Goal: Task Accomplishment & Management: Use online tool/utility

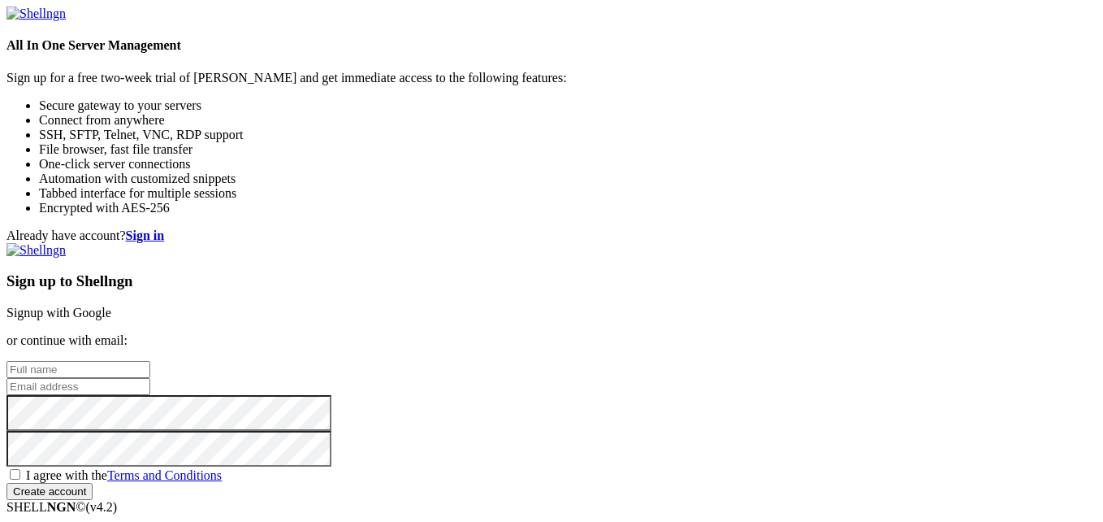
scroll to position [98, 0]
click at [150, 361] on input "text" at bounding box center [79, 369] width 144 height 17
type input "[PERSON_NAME]"
click at [150, 378] on input "email" at bounding box center [79, 386] width 144 height 17
type input "[EMAIL_ADDRESS][DOMAIN_NAME]"
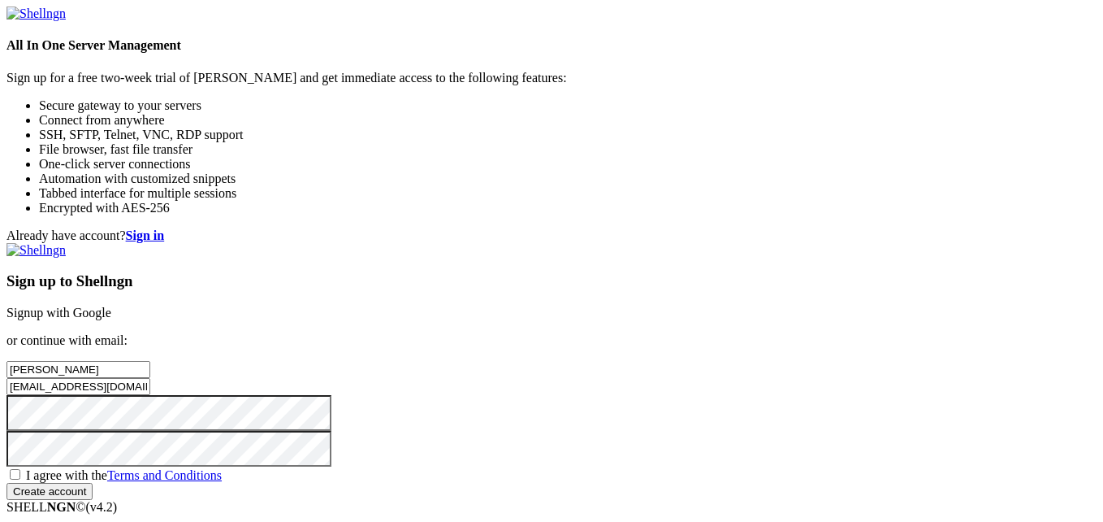
click at [222, 468] on span "I agree with the Terms and Conditions" at bounding box center [124, 475] width 196 height 14
click at [20, 469] on input "I agree with the Terms and Conditions" at bounding box center [15, 474] width 11 height 11
checkbox input "true"
click at [93, 483] on input "Create account" at bounding box center [50, 491] width 86 height 17
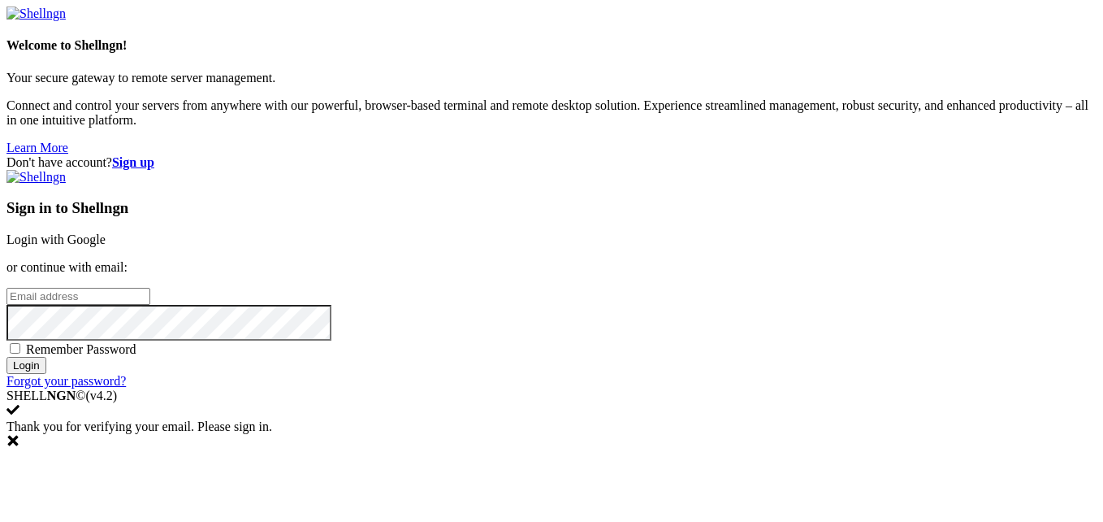
click at [150, 288] on input "email" at bounding box center [79, 296] width 144 height 17
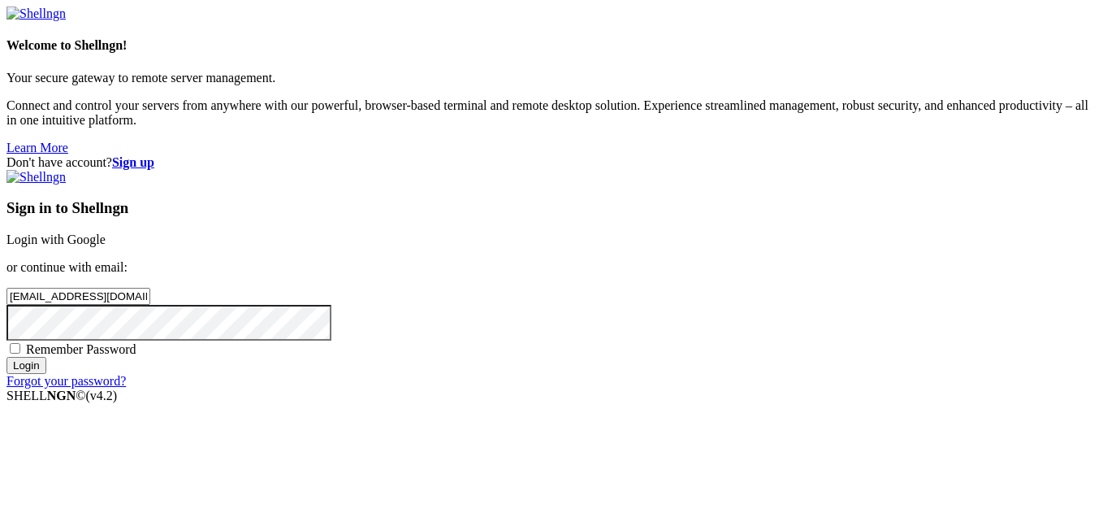
type input "[EMAIL_ADDRESS][DOMAIN_NAME]"
click at [46, 374] on input "Login" at bounding box center [27, 365] width 40 height 17
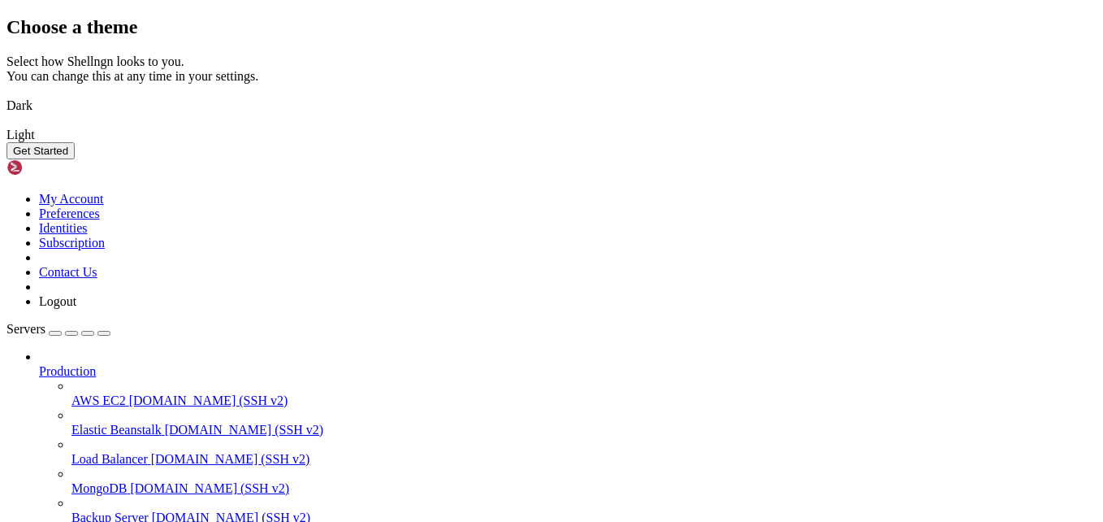
click at [7, 95] on img at bounding box center [7, 95] width 0 height 0
click at [75, 159] on button "Get Started" at bounding box center [41, 150] width 68 height 17
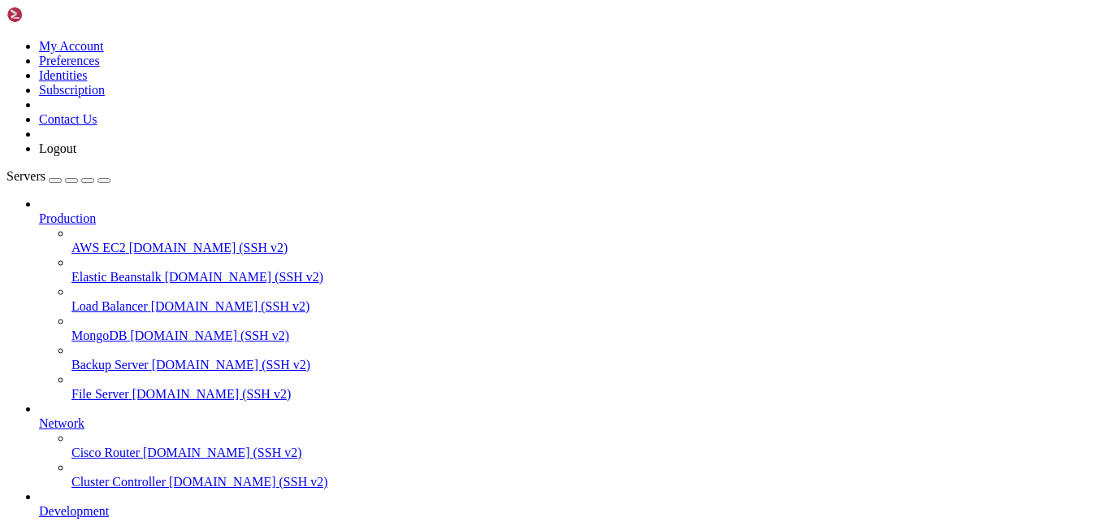
scroll to position [91, 0]
click at [115, 387] on span "File Server" at bounding box center [101, 394] width 58 height 14
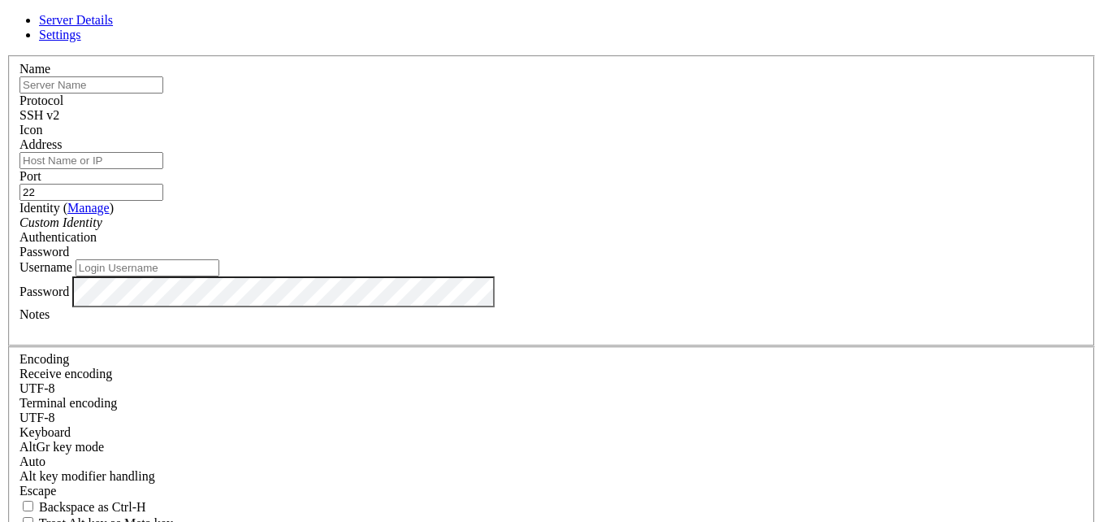
click at [163, 169] on input "Address" at bounding box center [92, 160] width 144 height 17
click at [163, 93] on input "text" at bounding box center [92, 84] width 144 height 17
type input "Wiggles"
click at [163, 169] on input "Address" at bounding box center [92, 160] width 144 height 17
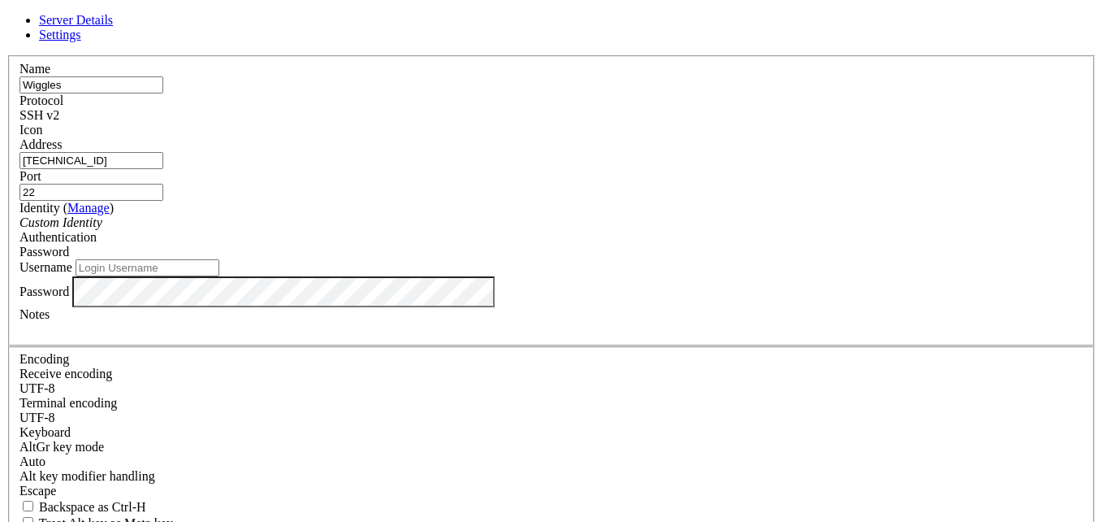
type input "66.249.74.36"
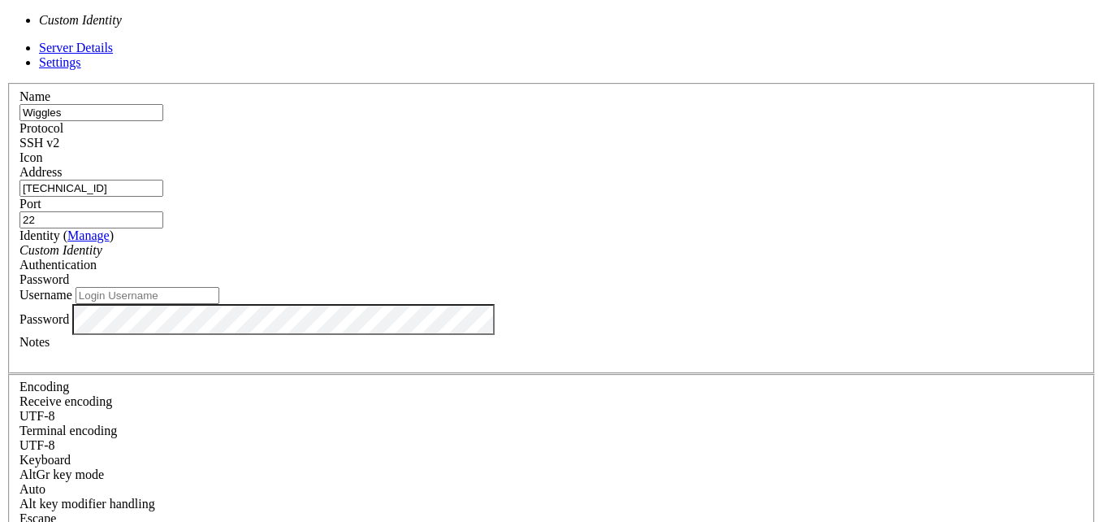
click at [423, 243] on div "Custom Identity" at bounding box center [552, 250] width 1064 height 15
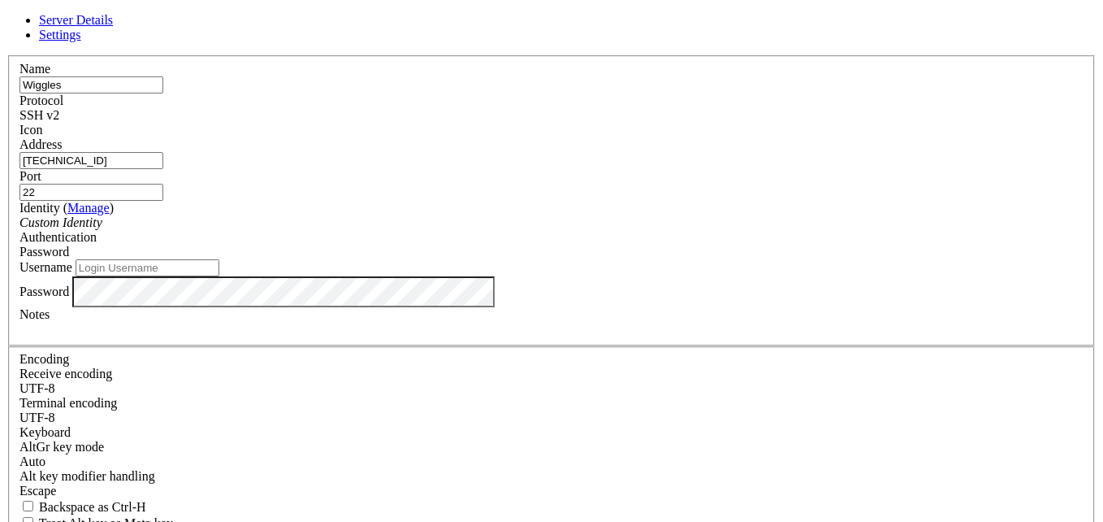
click at [450, 229] on div "Custom Identity" at bounding box center [552, 222] width 1064 height 15
click at [219, 276] on input "Username" at bounding box center [148, 267] width 144 height 17
type input "Wiggles77"
click at [349, 336] on div at bounding box center [552, 329] width 1064 height 15
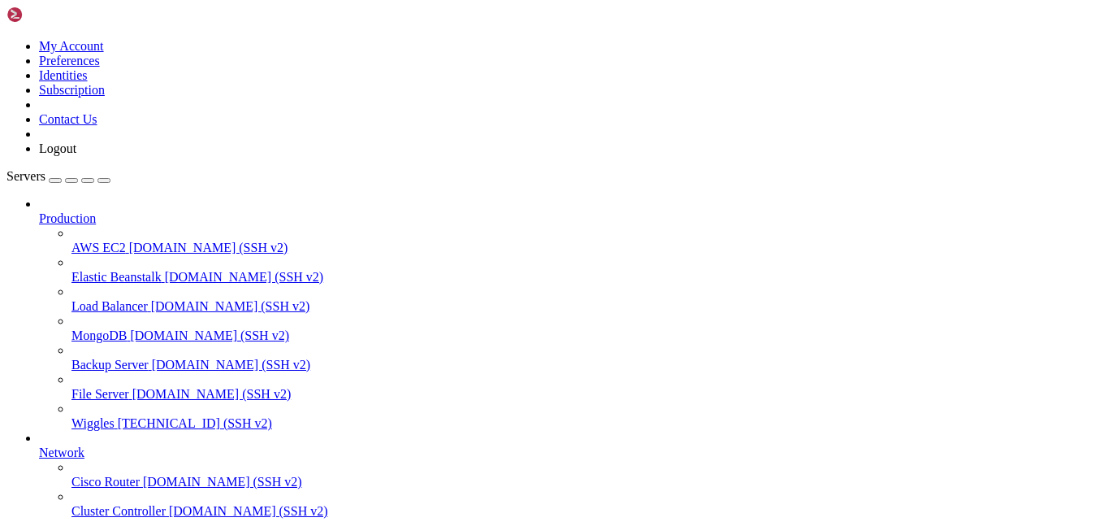
click at [115, 416] on span "Wiggles" at bounding box center [93, 423] width 43 height 14
click at [72, 416] on icon at bounding box center [72, 416] width 0 height 0
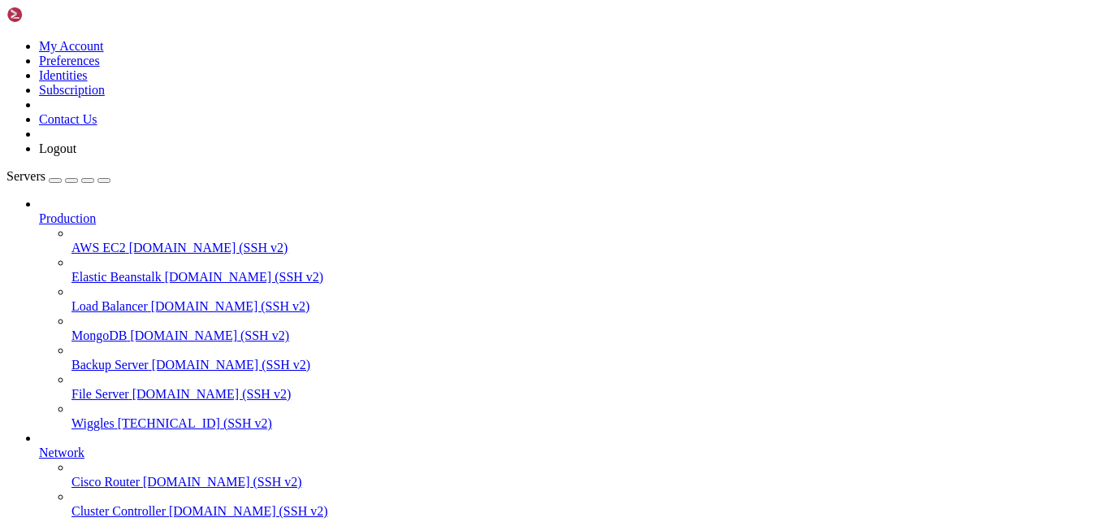
click at [131, 328] on span "demo.shellngn.com (SSH v2)" at bounding box center [209, 335] width 159 height 14
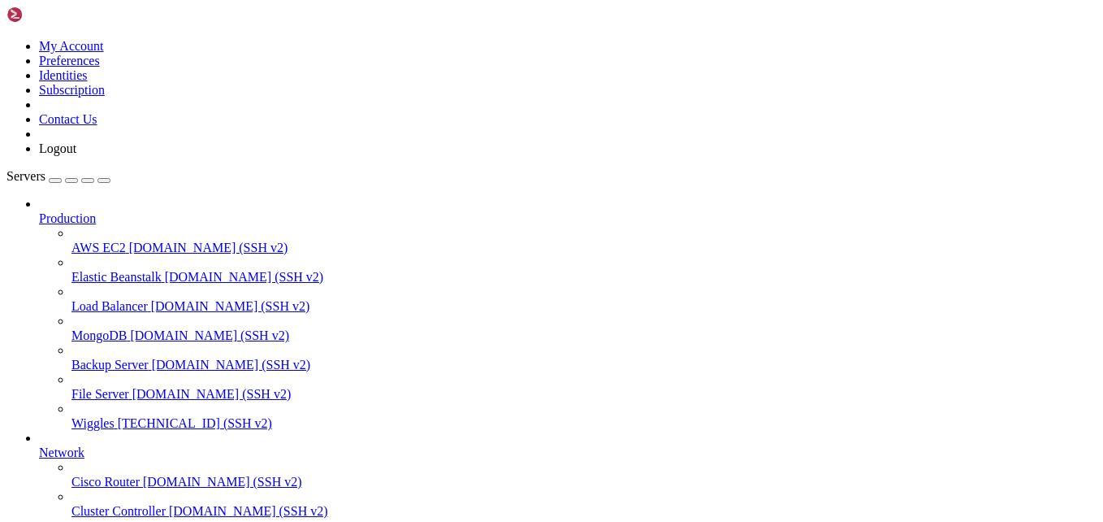
click at [121, 475] on span "Cisco Router" at bounding box center [106, 482] width 68 height 14
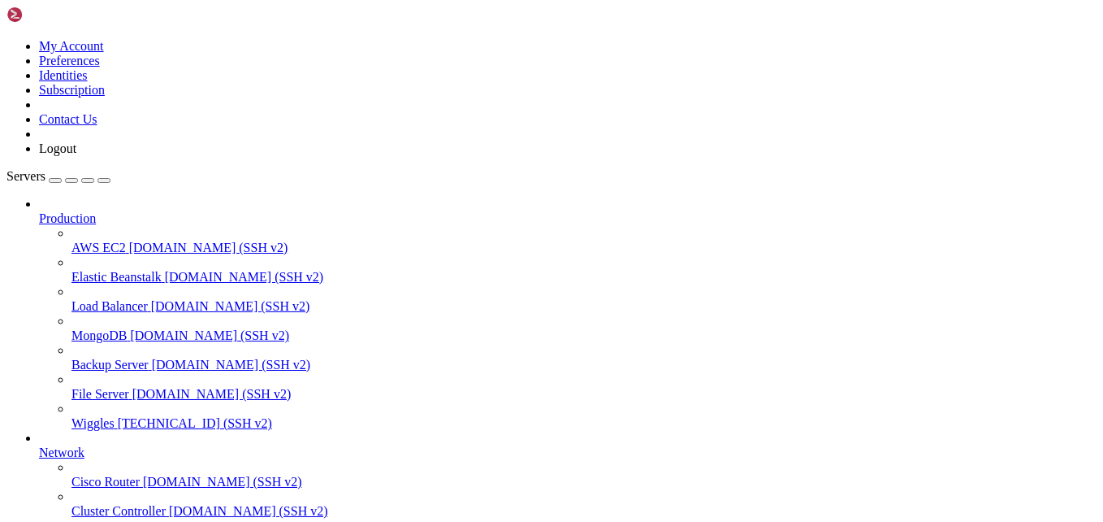
click at [115, 475] on link "Cisco Router demo.shellngn.com (SSH v2)" at bounding box center [584, 482] width 1025 height 15
click at [169, 504] on span "demo.shellngn.com (SSH v2)" at bounding box center [248, 511] width 159 height 14
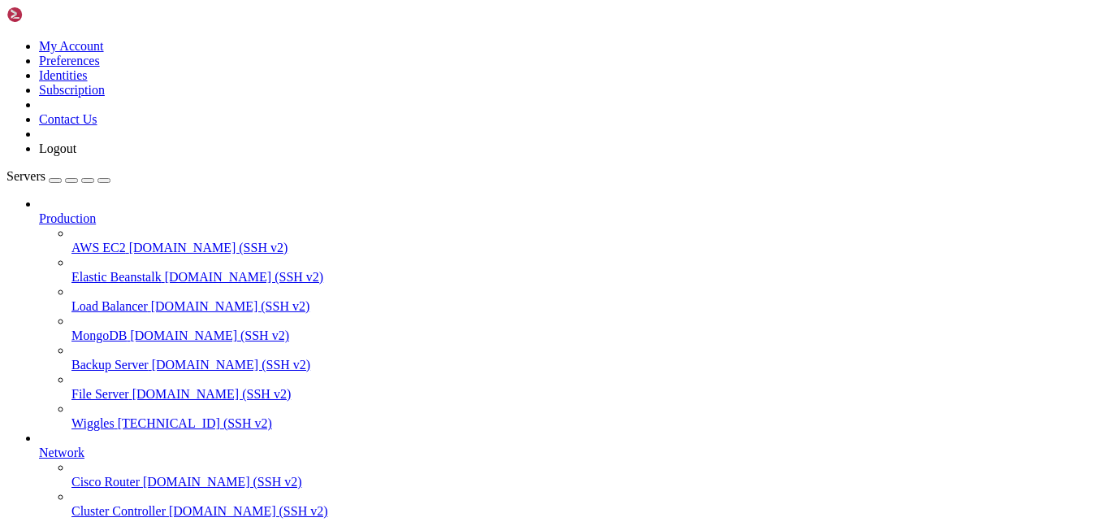
scroll to position [7, 2]
click at [118, 416] on span "66.249.74.36 (SSH v2)" at bounding box center [195, 423] width 154 height 14
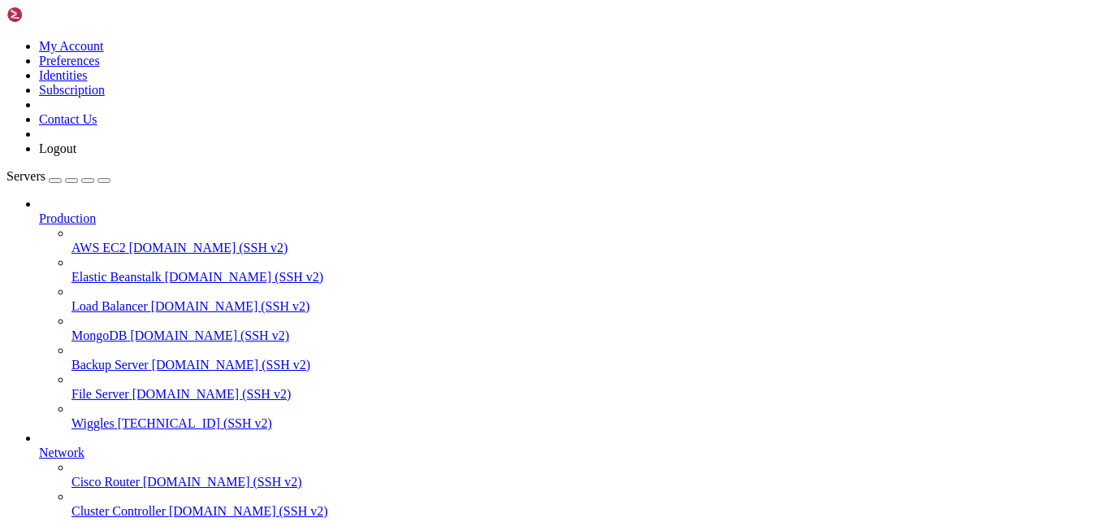
click at [118, 416] on span "66.249.74.36 (SSH v2)" at bounding box center [195, 423] width 154 height 14
drag, startPoint x: 174, startPoint y: 1809, endPoint x: 1, endPoint y: 1789, distance: 174.2
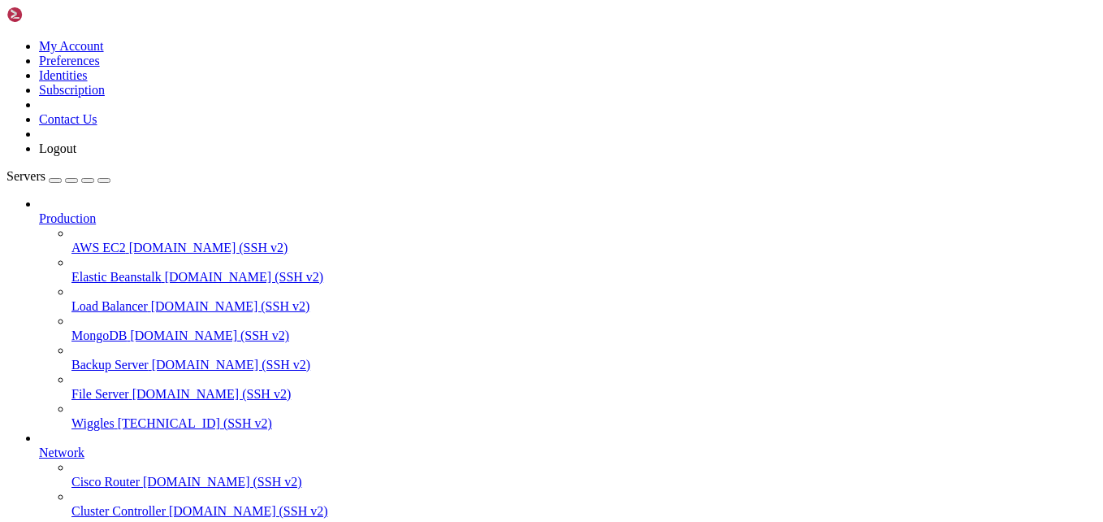
click at [118, 416] on span "66.249.74.36 (SSH v2)" at bounding box center [195, 423] width 154 height 14
click at [96, 211] on span "Production" at bounding box center [67, 218] width 57 height 14
click at [129, 241] on span "demo.shellngn.com (SSH v2)" at bounding box center [208, 248] width 159 height 14
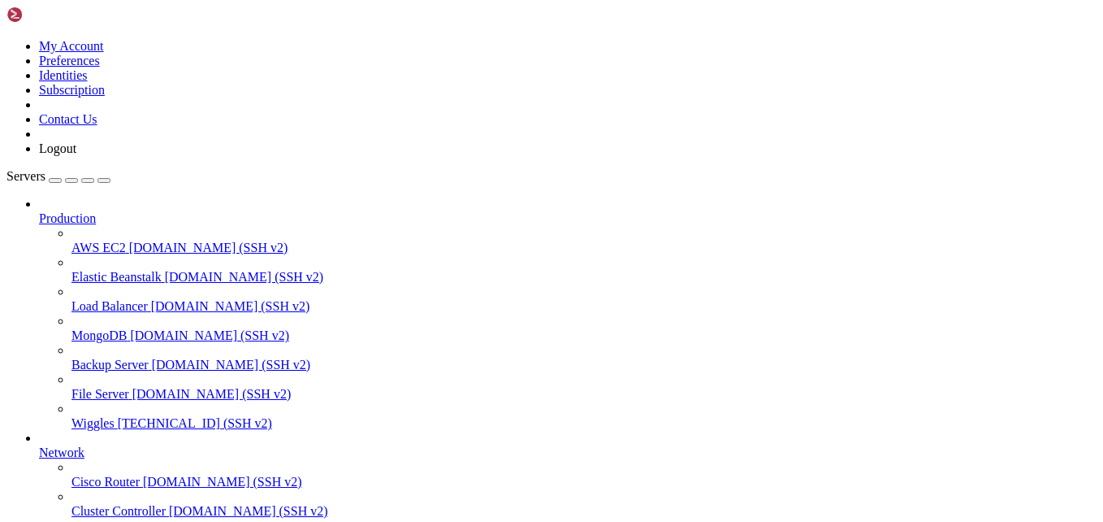
click at [112, 270] on span "Elastic Beanstalk" at bounding box center [117, 277] width 90 height 14
click at [151, 299] on span "demo.shellngn.com (SSH v2)" at bounding box center [230, 306] width 159 height 14
click at [130, 328] on span "demo.shellngn.com (SSH v2)" at bounding box center [209, 335] width 159 height 14
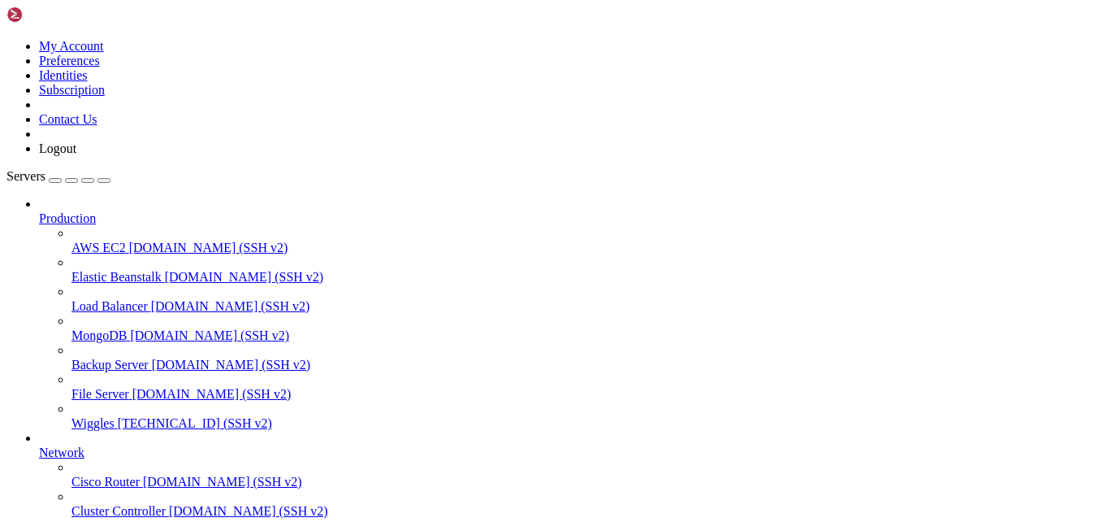
click at [130, 328] on span "demo.shellngn.com (SSH v2)" at bounding box center [209, 335] width 159 height 14
click at [55, 180] on div "button" at bounding box center [55, 180] width 0 height 0
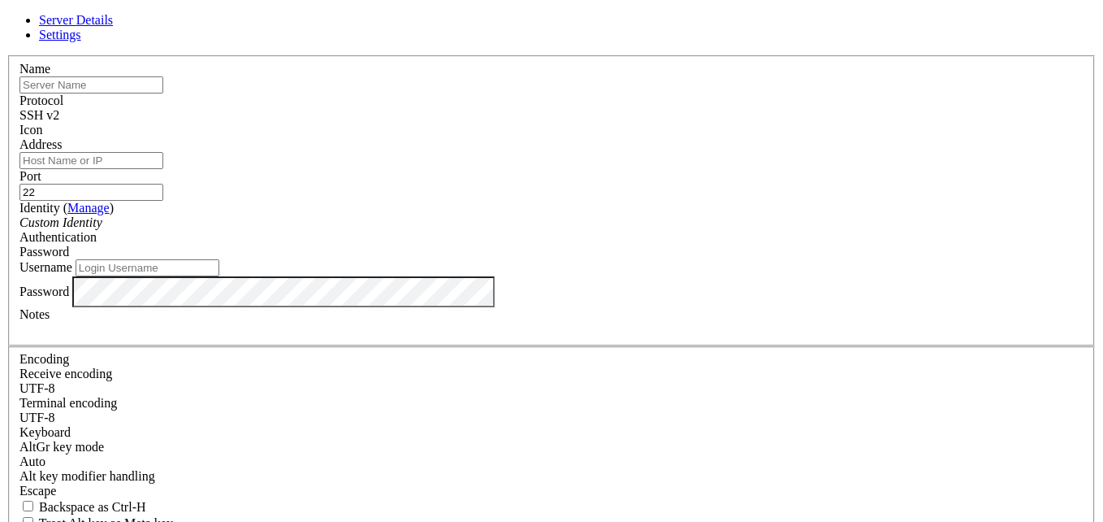
click at [163, 169] on input "Address" at bounding box center [92, 160] width 144 height 17
type input "https://discord.com"
click at [163, 93] on input "text" at bounding box center [92, 84] width 144 height 17
type input "Discord"
click at [219, 276] on input "Username" at bounding box center [148, 267] width 144 height 17
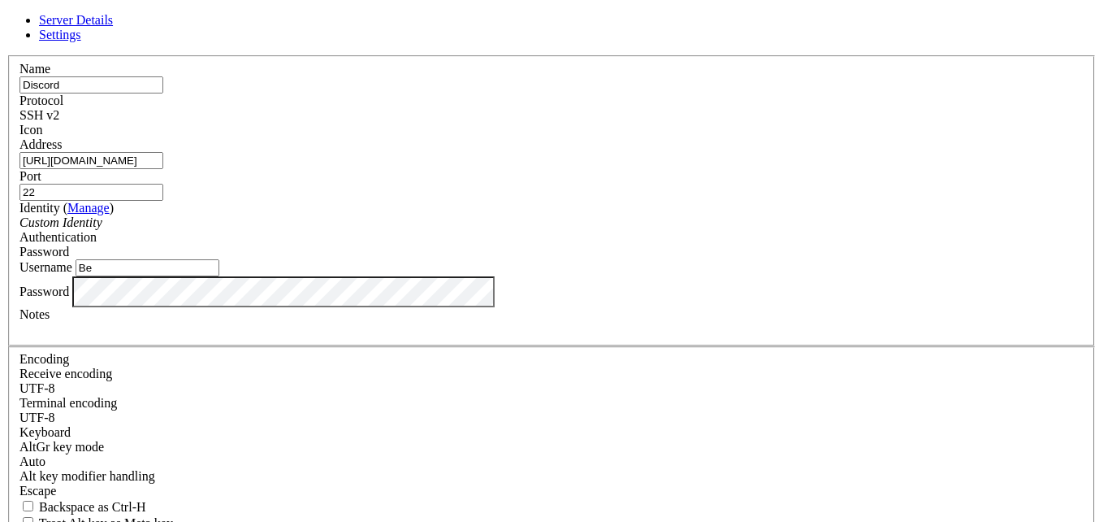
type input "B"
click at [219, 276] on input "Username" at bounding box center [148, 267] width 144 height 17
type input "wiwi"
click at [418, 307] on div "Password" at bounding box center [552, 291] width 1064 height 31
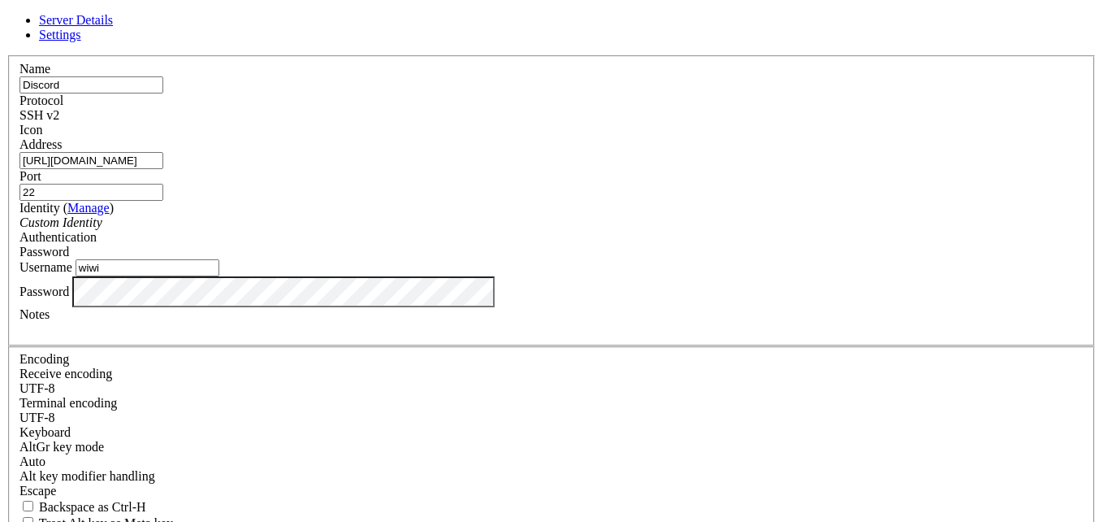
click at [69, 297] on label "Password" at bounding box center [45, 291] width 50 height 14
click at [605, 336] on div at bounding box center [552, 329] width 1064 height 15
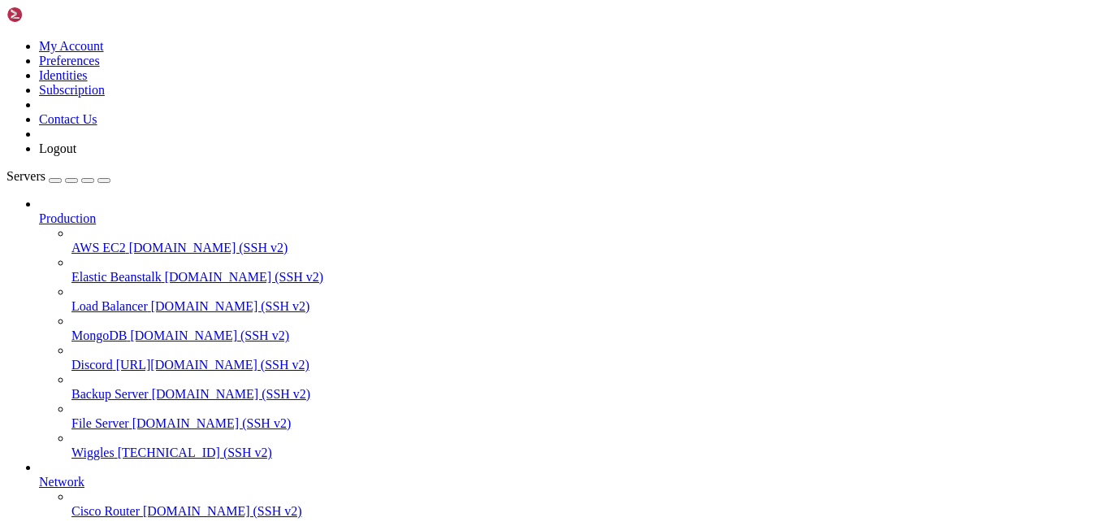
scroll to position [177, 0]
click at [121, 358] on span "https://discord.com (SSH v2)" at bounding box center [212, 365] width 193 height 14
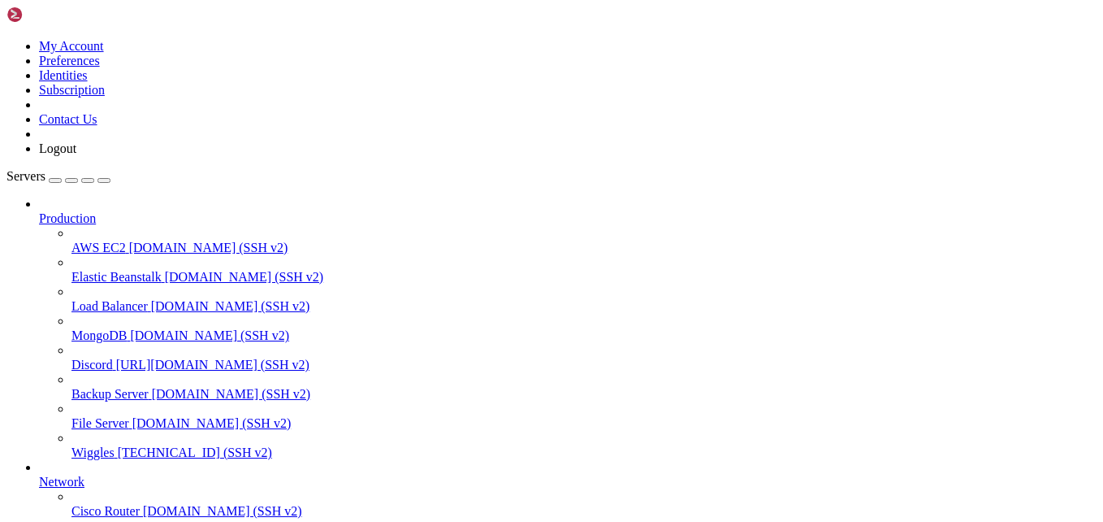
click at [55, 180] on div "button" at bounding box center [55, 180] width 0 height 0
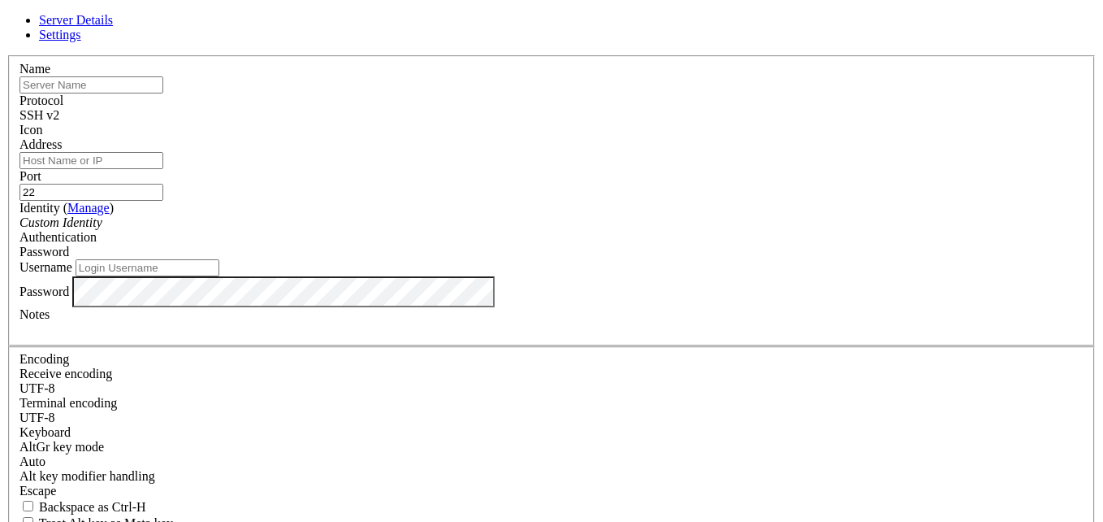
click at [163, 169] on input "Address" at bounding box center [92, 160] width 144 height 17
type input "https://discord.com"
type input "Discord"
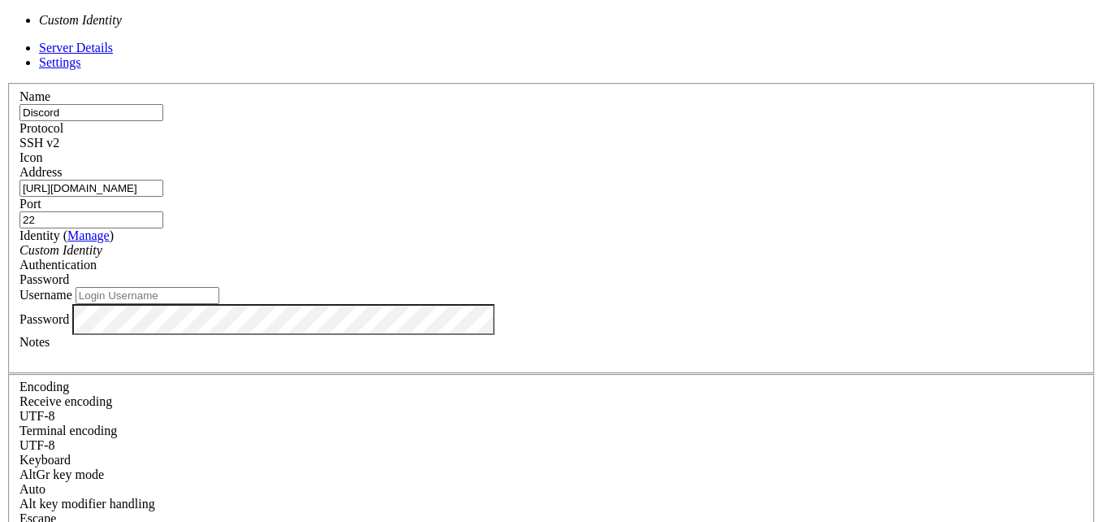
click at [477, 243] on div "Custom Identity" at bounding box center [552, 250] width 1064 height 15
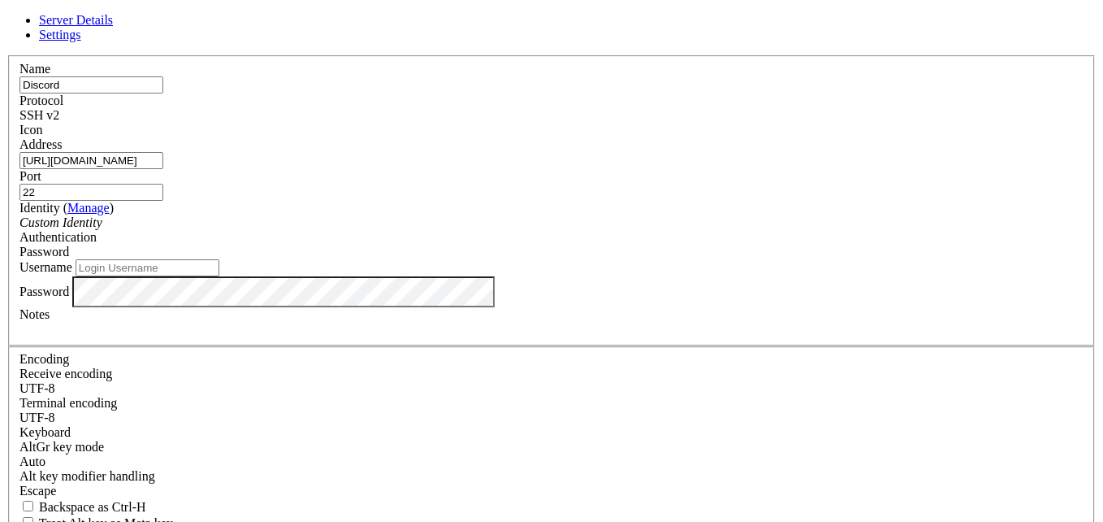
click at [477, 230] on div "Custom Identity" at bounding box center [552, 222] width 1064 height 15
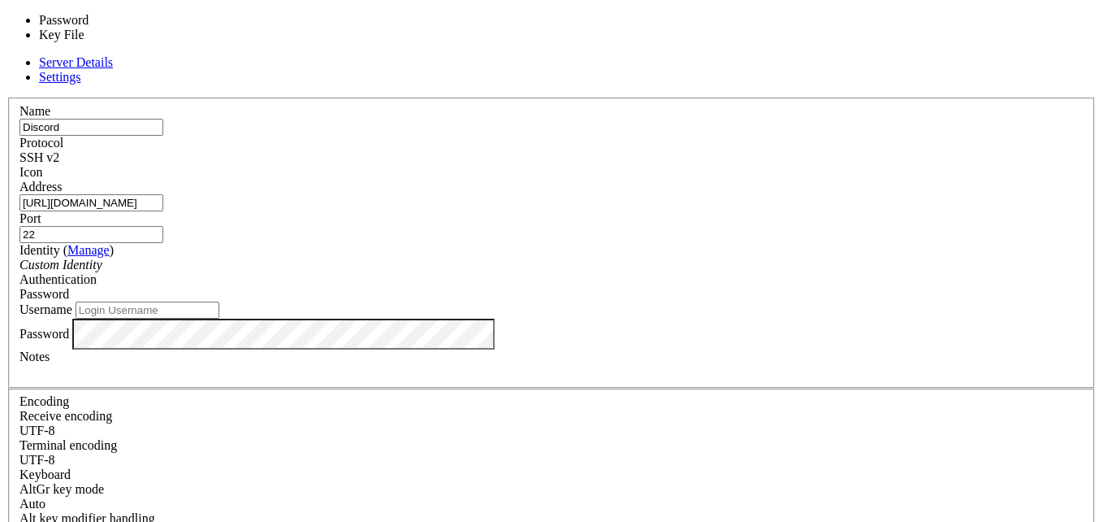
click at [69, 287] on span "Password" at bounding box center [45, 294] width 50 height 14
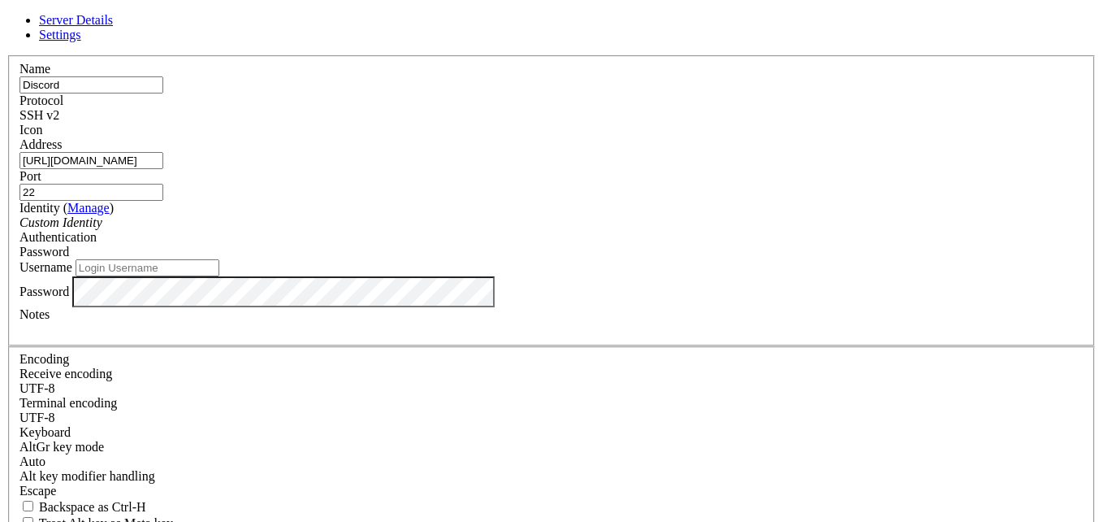
click at [69, 245] on span "Password" at bounding box center [45, 252] width 50 height 14
click at [666, 115] on div "SSH v2" at bounding box center [552, 115] width 1064 height 15
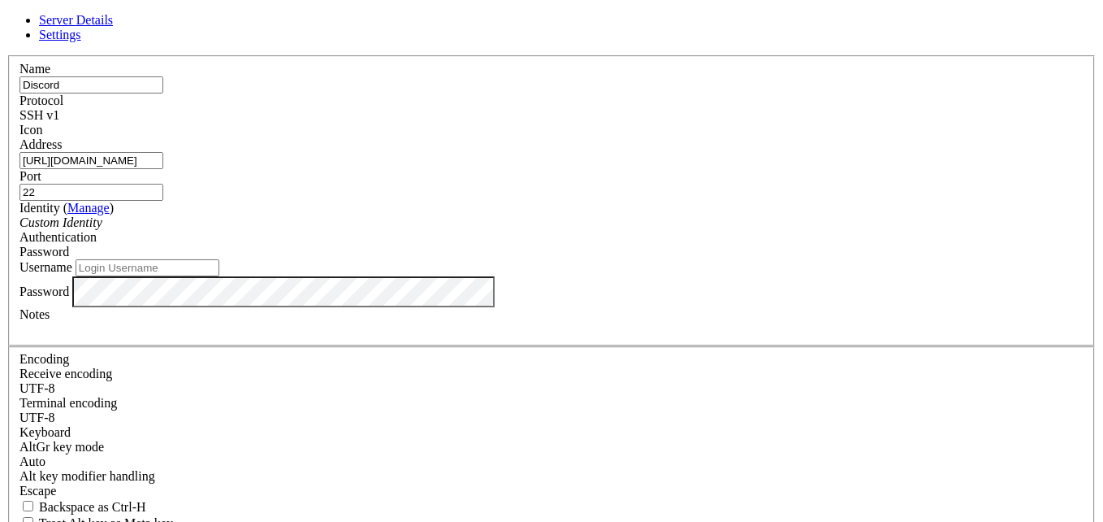
click at [727, 137] on div at bounding box center [552, 137] width 1064 height 0
click at [219, 276] on input "Username" at bounding box center [148, 267] width 144 height 17
type input "Dragonfly235711@gmail.com"
drag, startPoint x: 527, startPoint y: 288, endPoint x: 289, endPoint y: 293, distance: 238.1
click at [289, 293] on div "Server Details Settings Name Discord Protocol SSH v1 Icon" at bounding box center [552, 348] width 1090 height 671
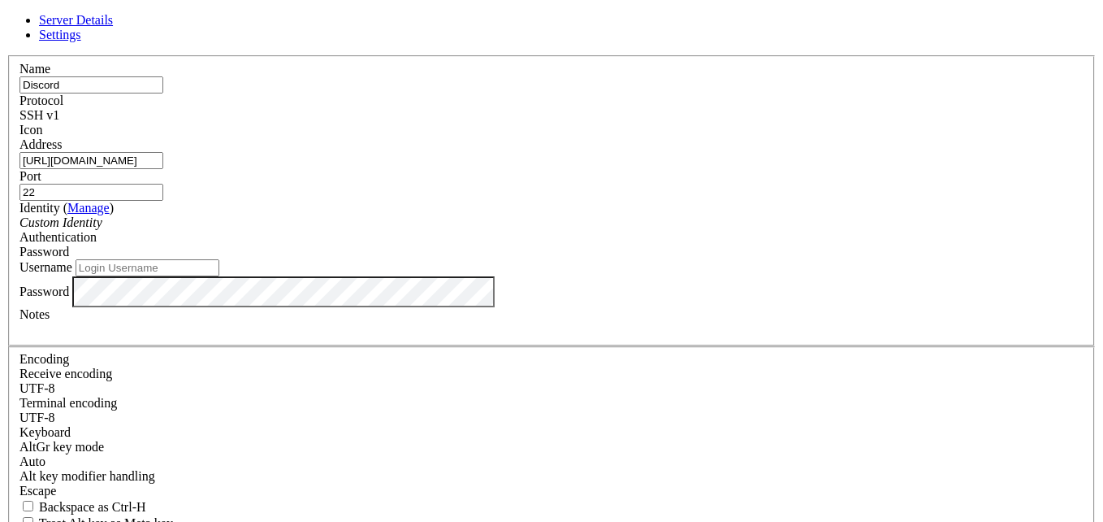
click at [666, 245] on div "Password" at bounding box center [552, 252] width 1064 height 15
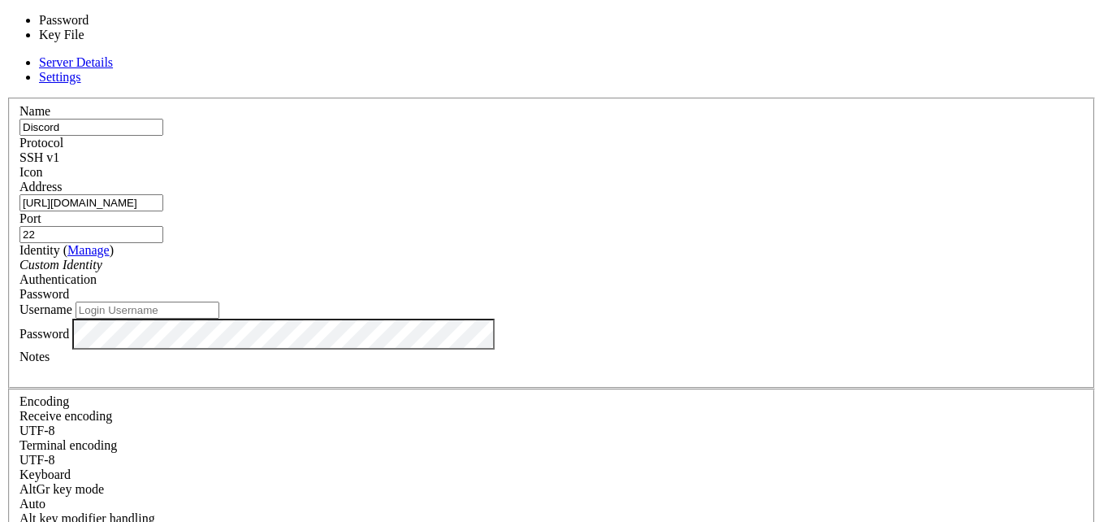
click at [666, 287] on div "Password" at bounding box center [552, 294] width 1064 height 15
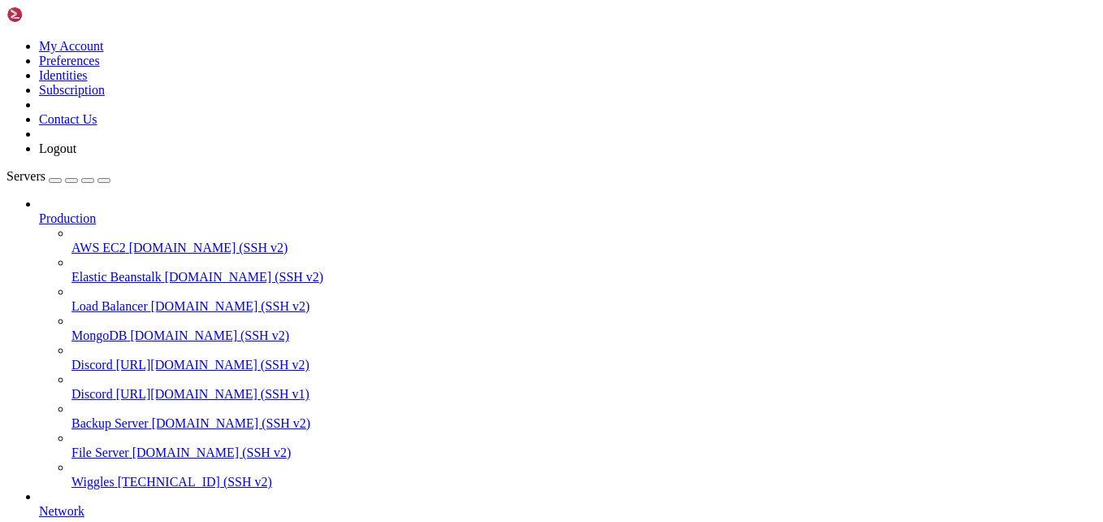
scroll to position [165, 0]
click at [139, 358] on link "Discord https://discord.com (SSH v2)" at bounding box center [584, 365] width 1025 height 15
click at [132, 387] on link "Discord https://discord.com (SSH v1)" at bounding box center [584, 394] width 1025 height 15
click at [126, 358] on span "https://discord.com (SSH v2)" at bounding box center [212, 365] width 193 height 14
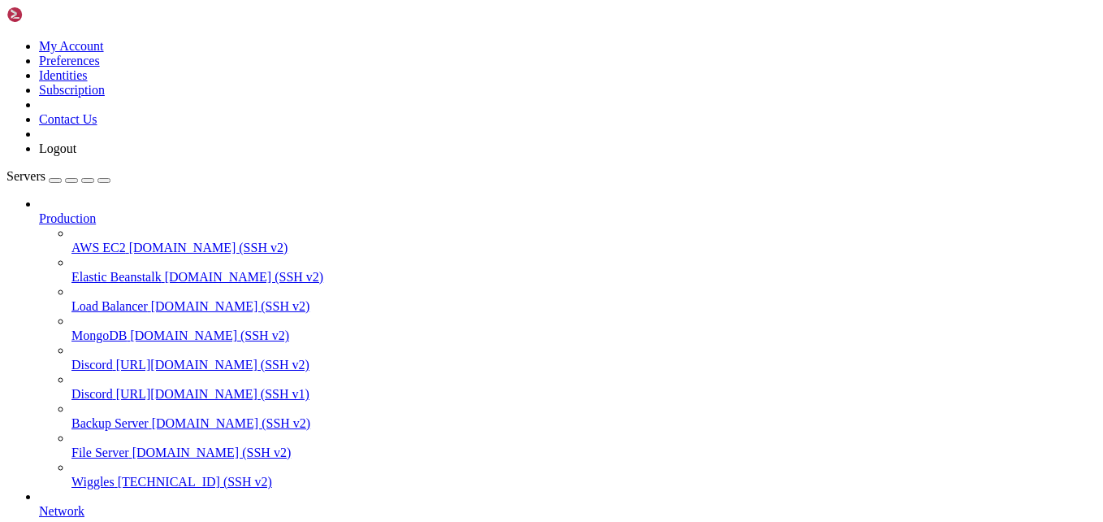
click at [111, 387] on span "Discord" at bounding box center [92, 394] width 41 height 14
click at [113, 358] on span "Discord" at bounding box center [92, 365] width 41 height 14
click at [112, 358] on span "Discord" at bounding box center [92, 365] width 41 height 14
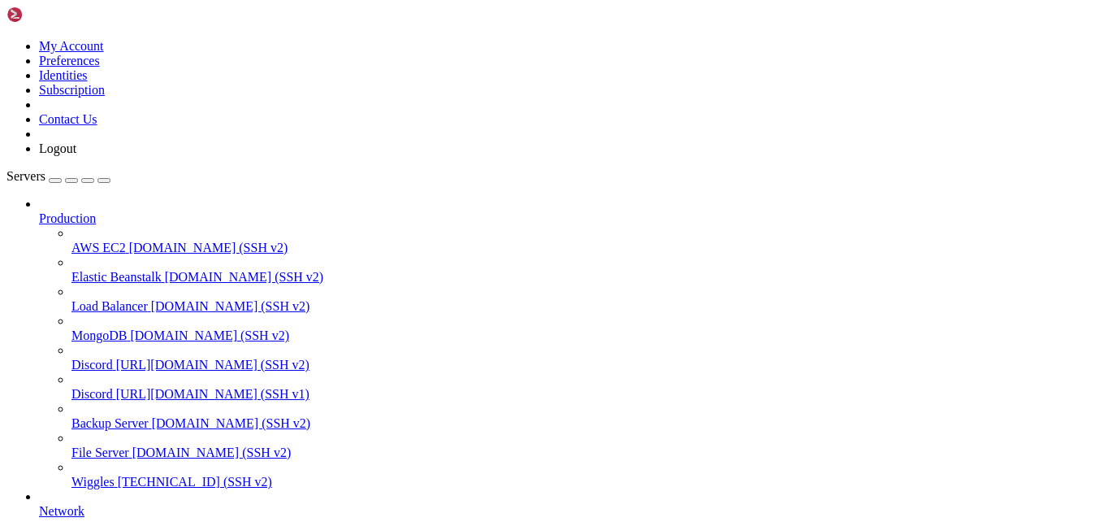
click at [79, 387] on span "Discord" at bounding box center [92, 394] width 41 height 14
click at [116, 358] on span "https://discord.com (SSH v2)" at bounding box center [212, 365] width 193 height 14
click at [72, 180] on div "button" at bounding box center [72, 180] width 0 height 0
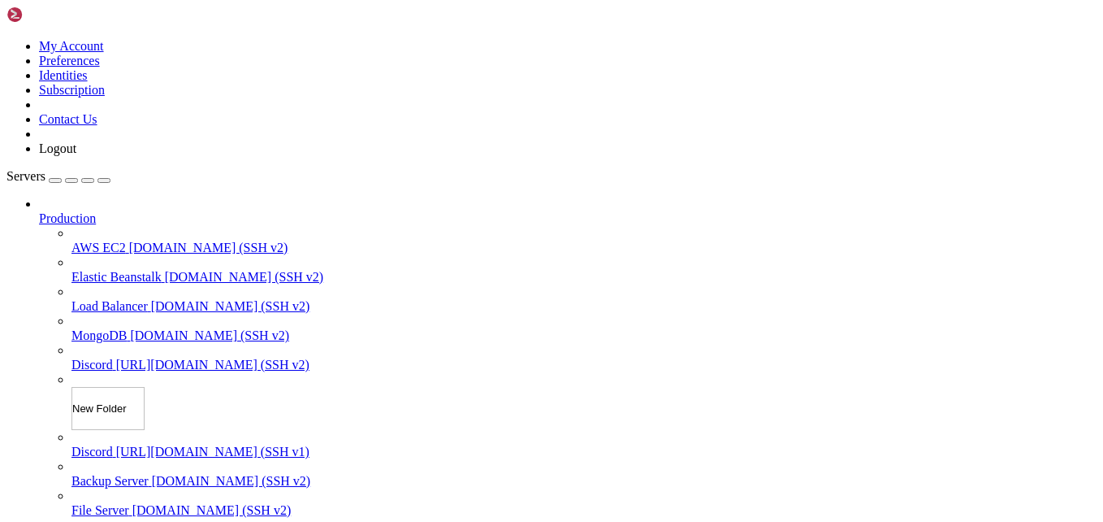
scroll to position [76, 0]
type input "fuck all this"
click at [122, 242] on div "Servers Production AWS EC2 demo.shellngn.com (SSH v2) Elastic Beanstalk demo.sh…" at bounding box center [552, 431] width 1090 height 524
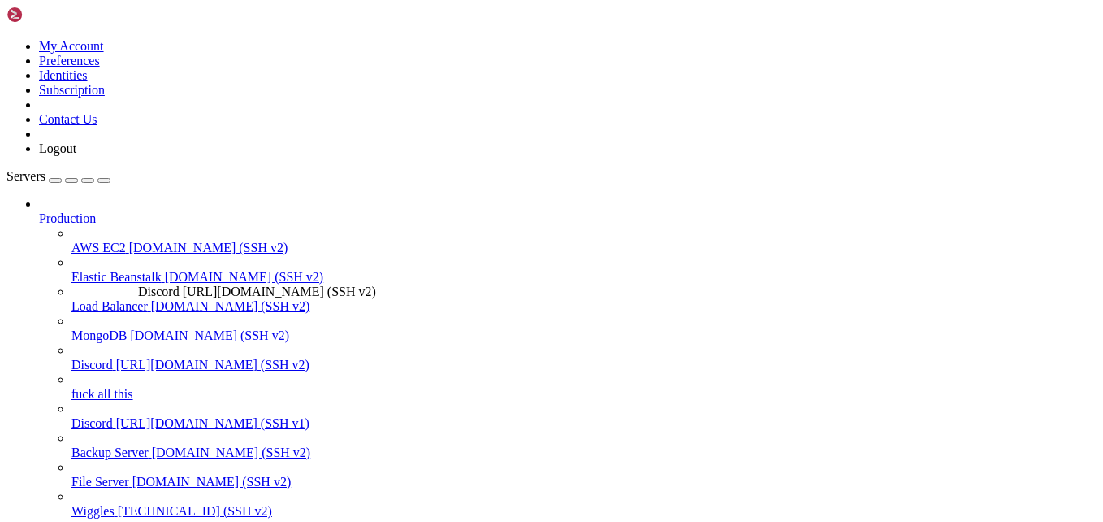
drag, startPoint x: 122, startPoint y: 242, endPoint x: 134, endPoint y: 277, distance: 37.0
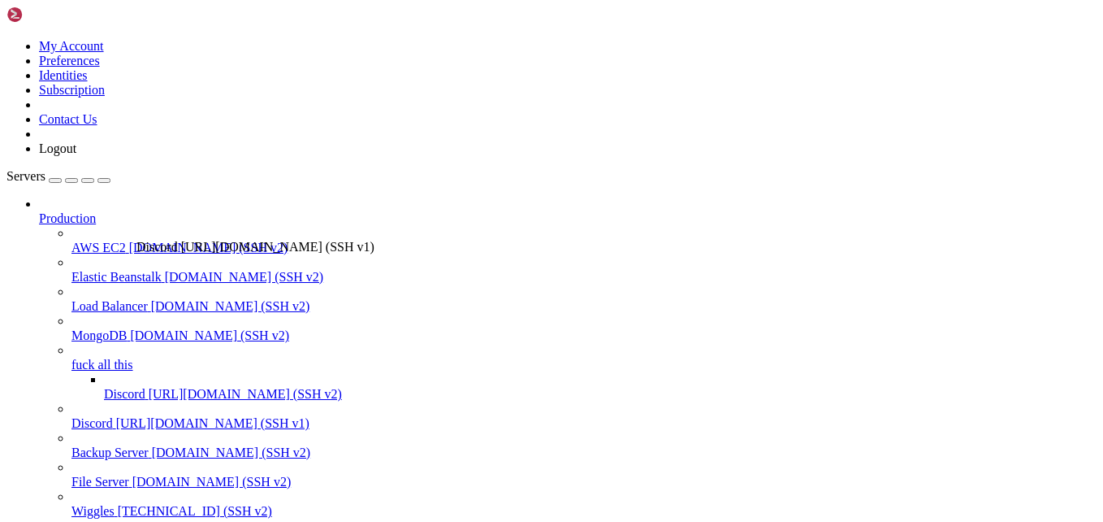
drag, startPoint x: 132, startPoint y: 317, endPoint x: 132, endPoint y: 232, distance: 84.5
click at [128, 387] on span "Discord" at bounding box center [124, 394] width 41 height 14
click at [104, 387] on icon at bounding box center [104, 387] width 0 height 0
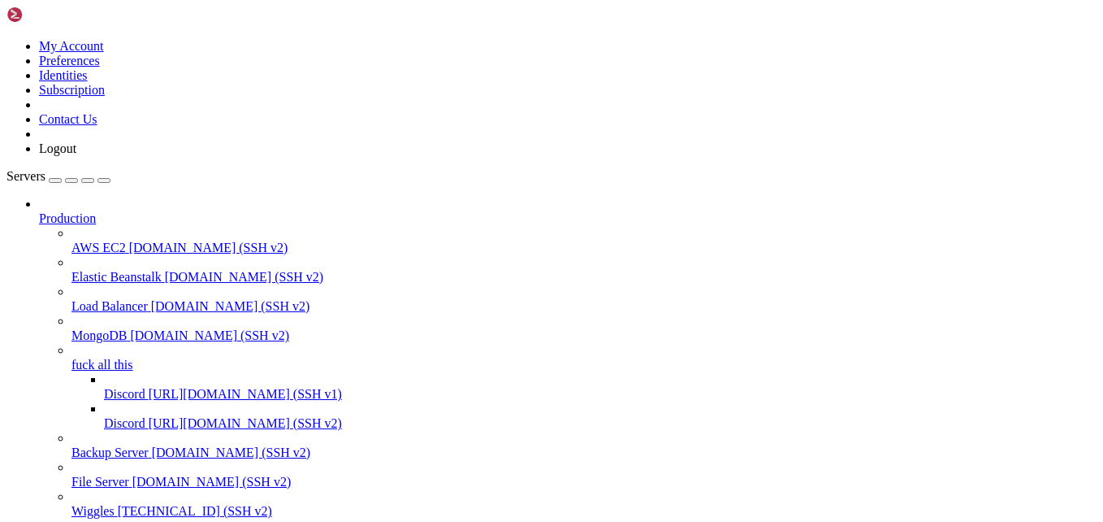
scroll to position [0, 0]
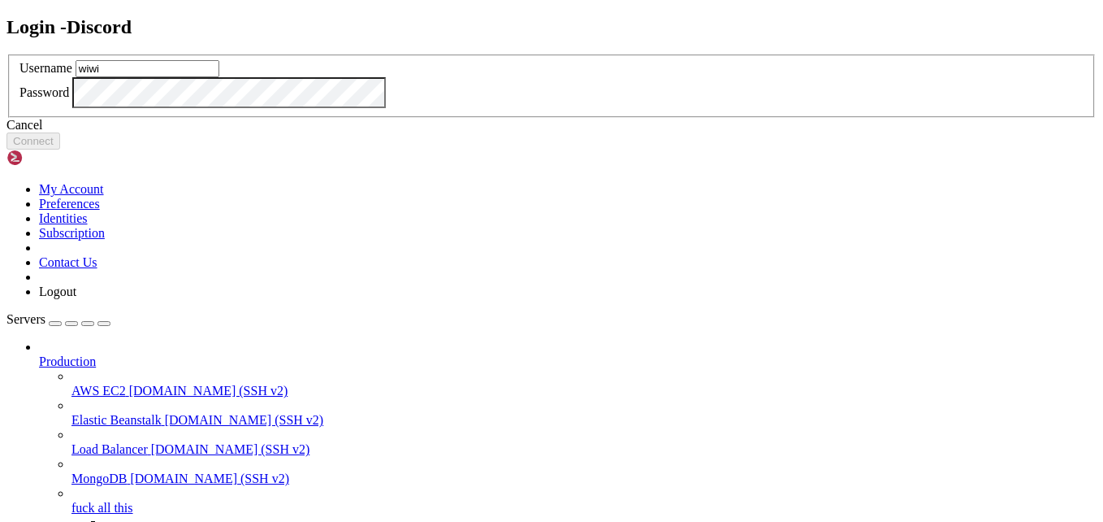
type input "wiwi"
click at [60, 150] on button "Connect" at bounding box center [34, 140] width 54 height 17
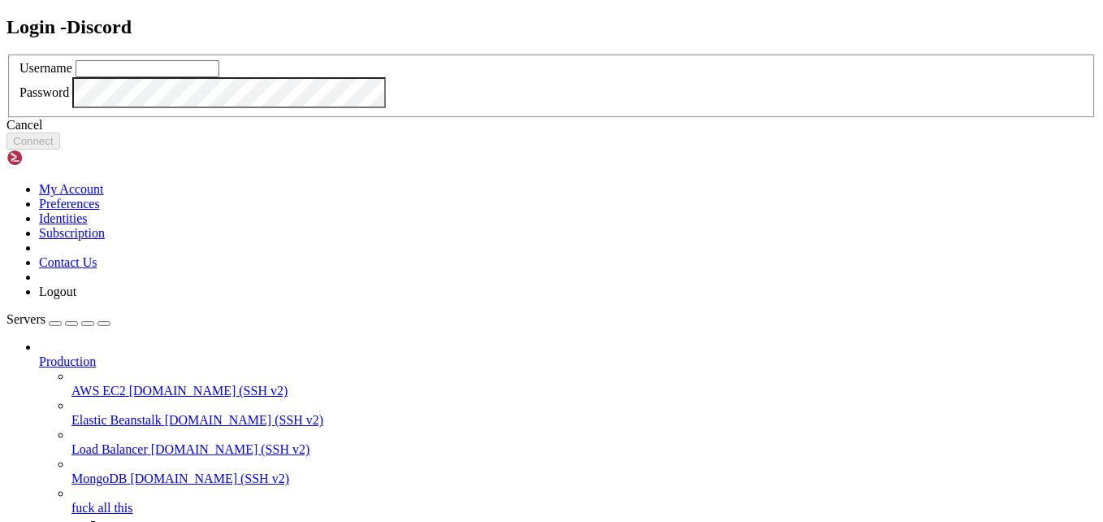
click at [569, 132] on div "Cancel" at bounding box center [552, 125] width 1090 height 15
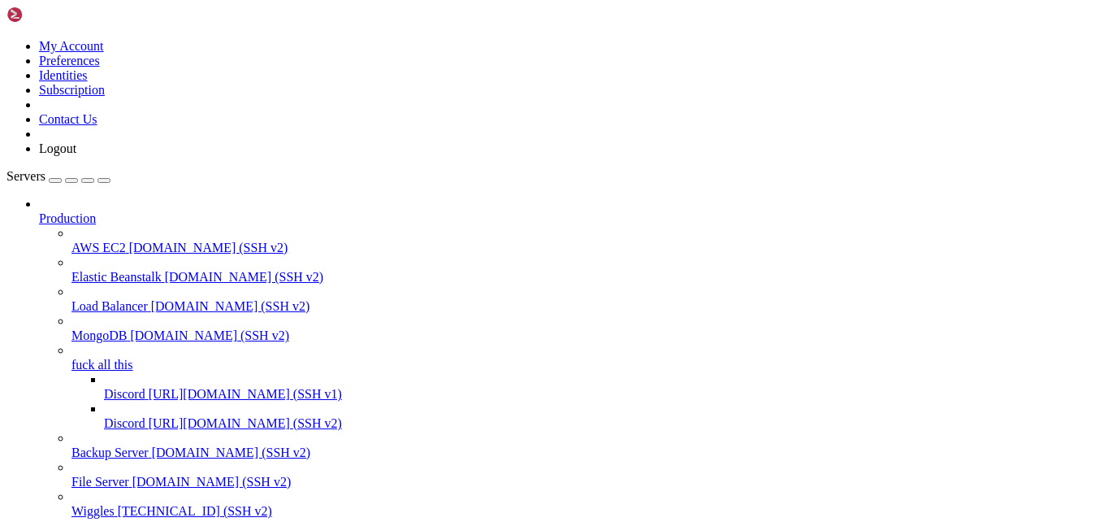
click at [110, 416] on span "Discord" at bounding box center [124, 423] width 41 height 14
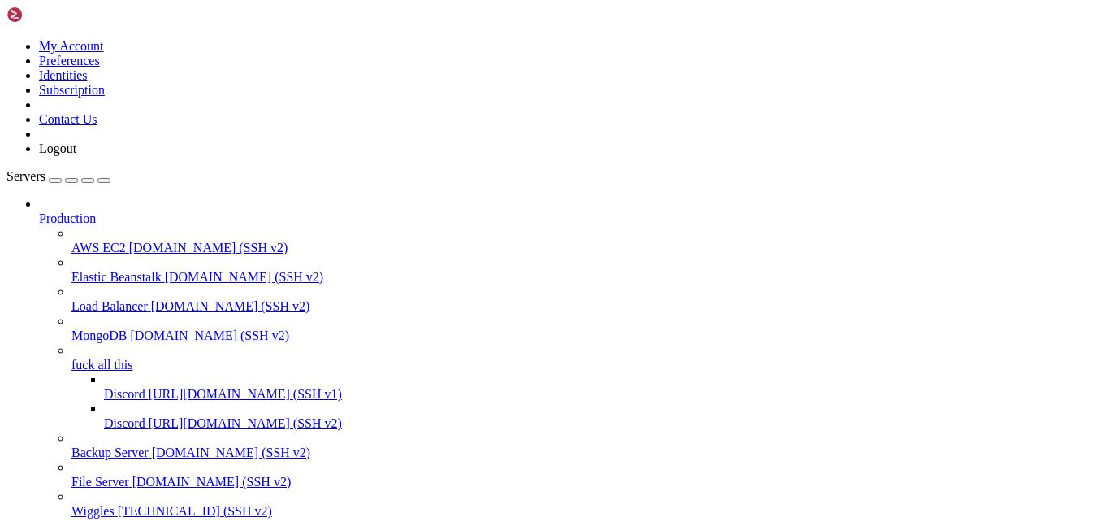
scroll to position [263, 0]
click at [55, 180] on div "button" at bounding box center [55, 180] width 0 height 0
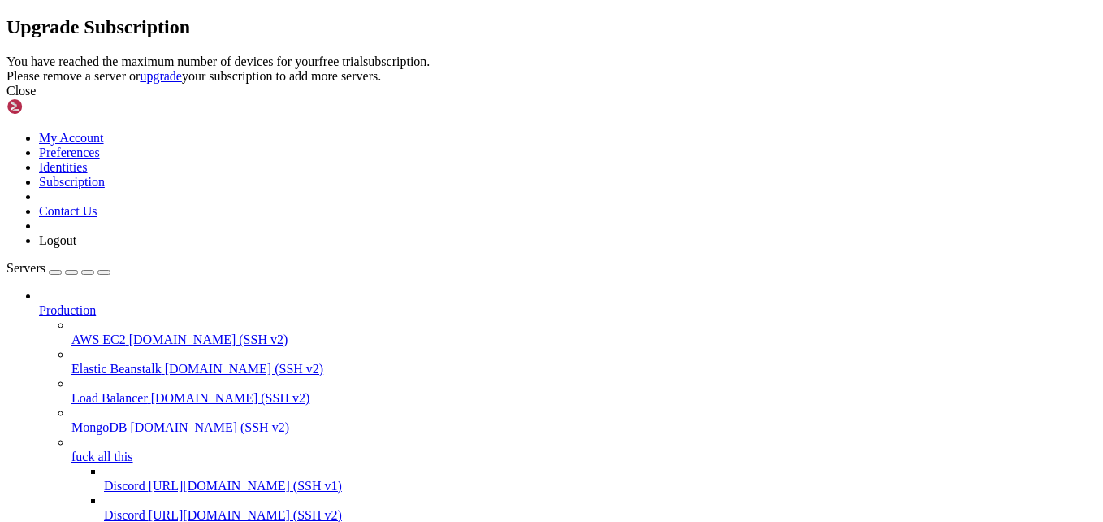
click at [730, 98] on div "Close" at bounding box center [552, 91] width 1090 height 15
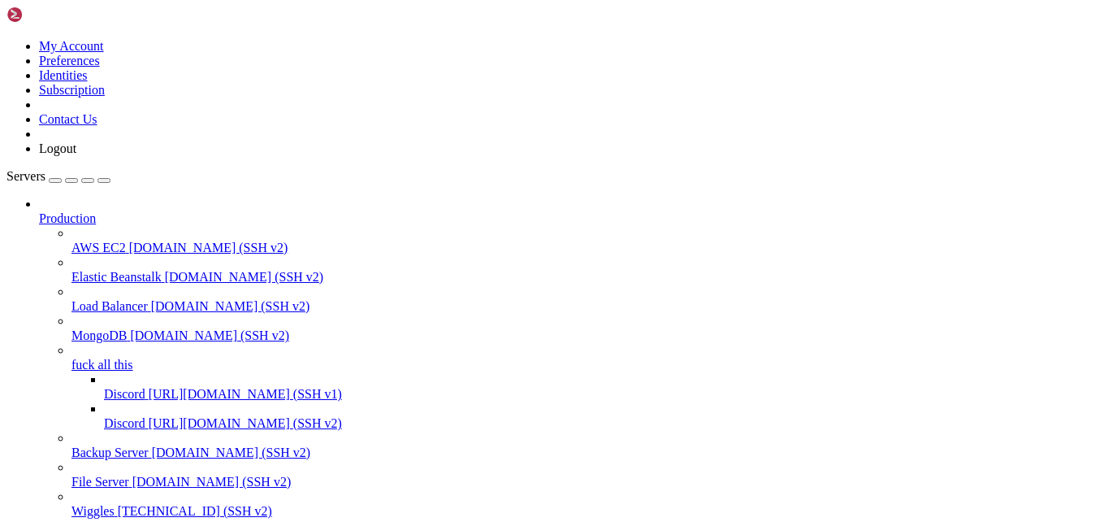
click at [149, 387] on span "[URL][DOMAIN_NAME] (SSH v1)" at bounding box center [245, 394] width 193 height 14
click at [72, 358] on icon at bounding box center [72, 358] width 0 height 0
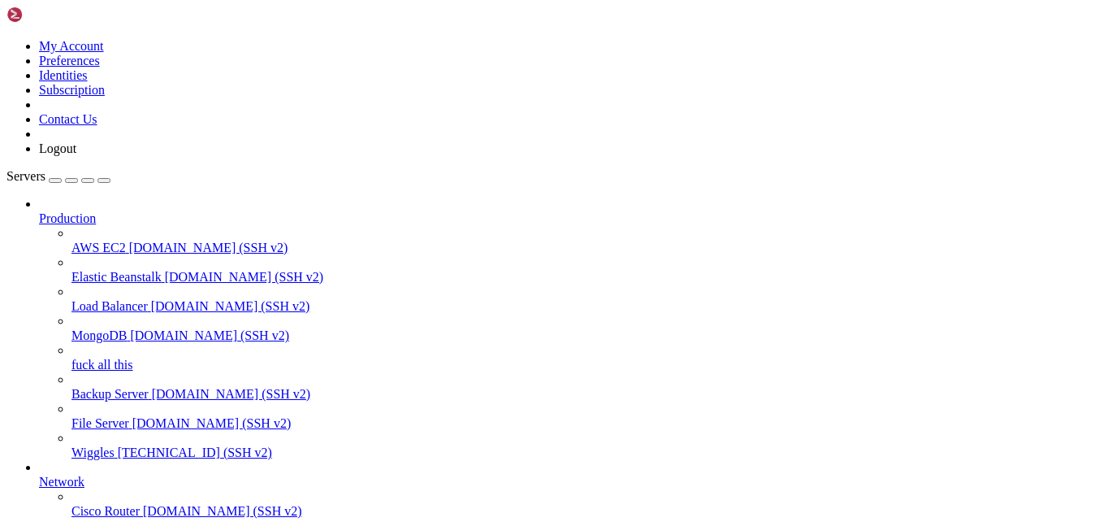
click at [72, 358] on icon at bounding box center [72, 358] width 0 height 0
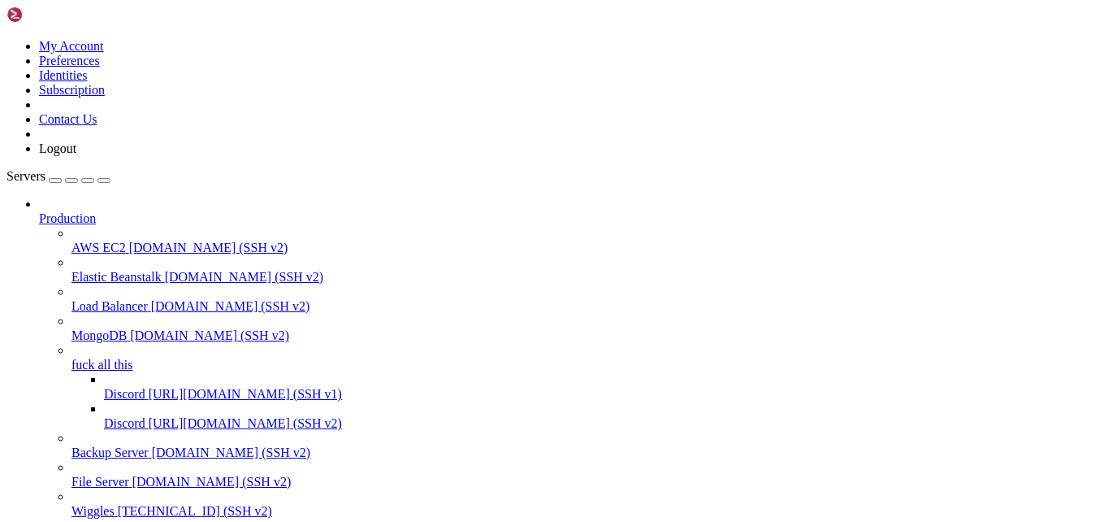
click at [149, 387] on span "https://discord.com (SSH v1)" at bounding box center [245, 394] width 193 height 14
drag, startPoint x: 106, startPoint y: 357, endPoint x: 111, endPoint y: 340, distance: 17.0
click at [111, 387] on div "Discord https://discord.com (SSH v1)" at bounding box center [600, 394] width 993 height 15
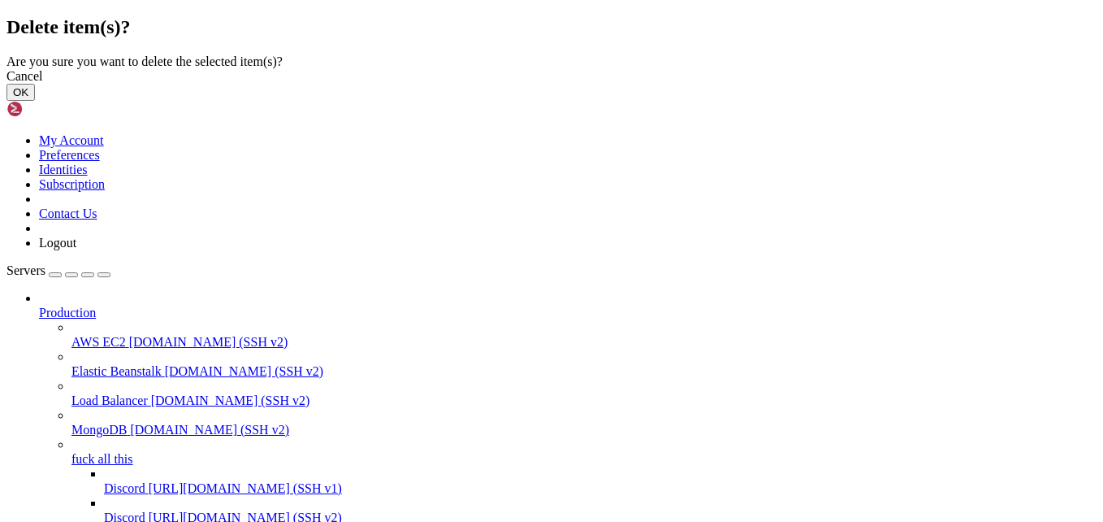
click at [35, 101] on button "OK" at bounding box center [21, 92] width 28 height 17
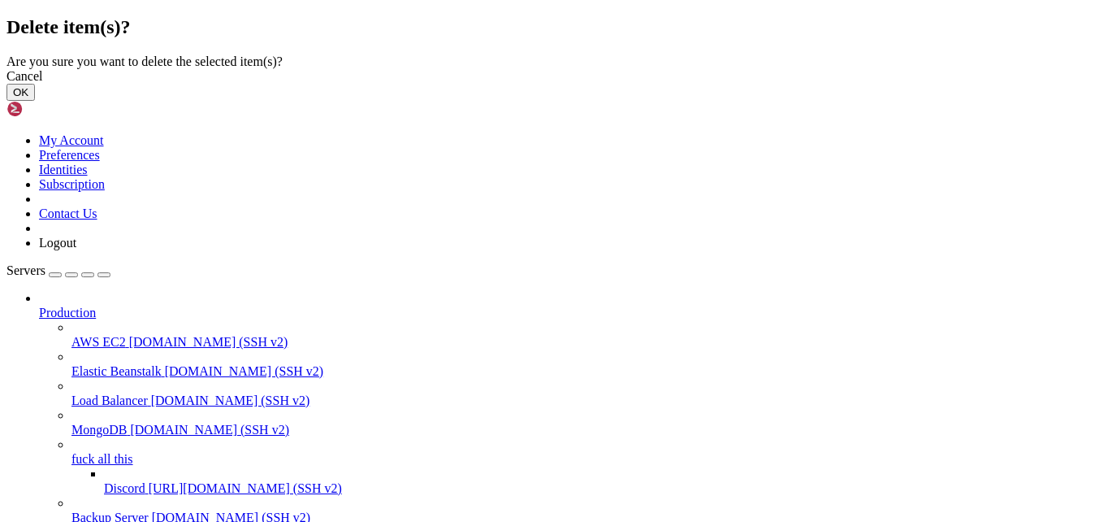
click at [35, 101] on button "OK" at bounding box center [21, 92] width 28 height 17
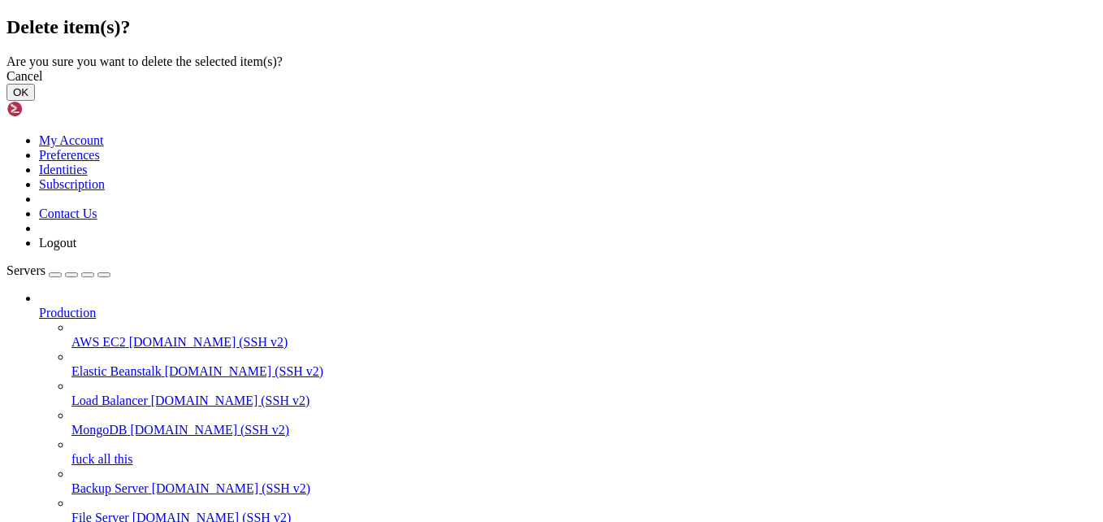
click at [35, 101] on button "OK" at bounding box center [21, 92] width 28 height 17
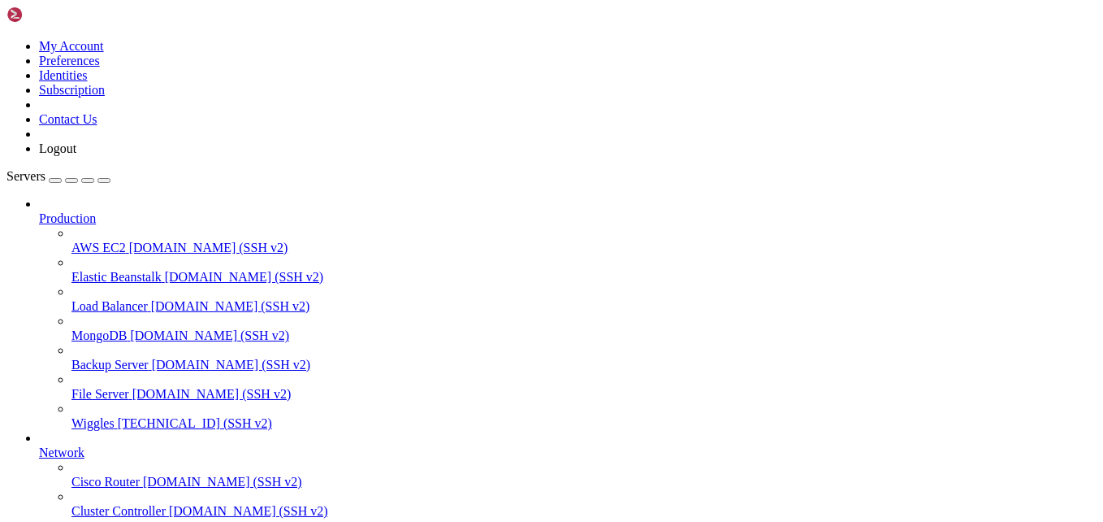
click at [55, 180] on div "button" at bounding box center [55, 180] width 0 height 0
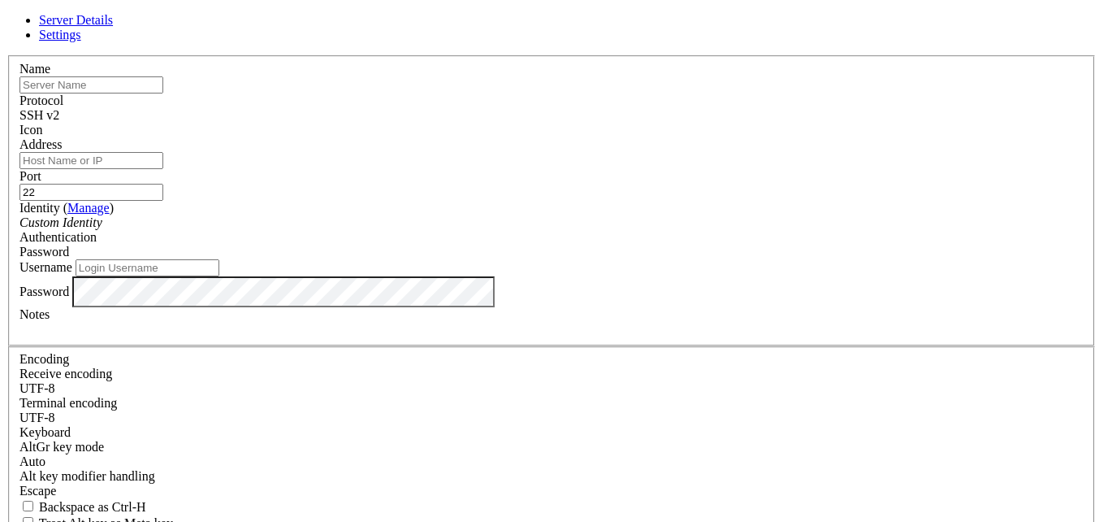
click at [163, 169] on input "Address" at bounding box center [92, 160] width 144 height 17
click at [114, 209] on label "Identity ( Manage )" at bounding box center [67, 208] width 94 height 14
click at [69, 245] on span "Password" at bounding box center [45, 252] width 50 height 14
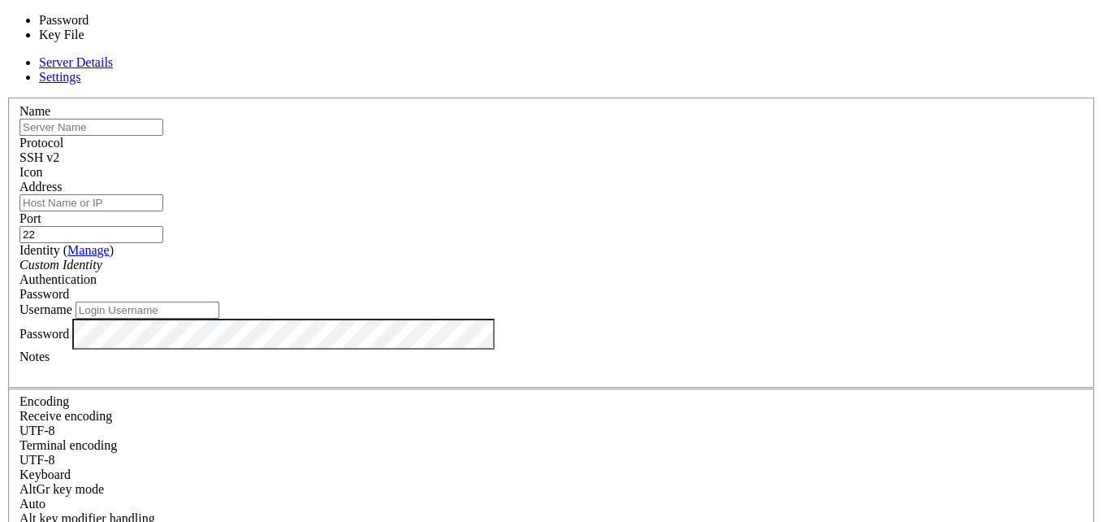
click at [672, 287] on div "Password" at bounding box center [552, 294] width 1064 height 15
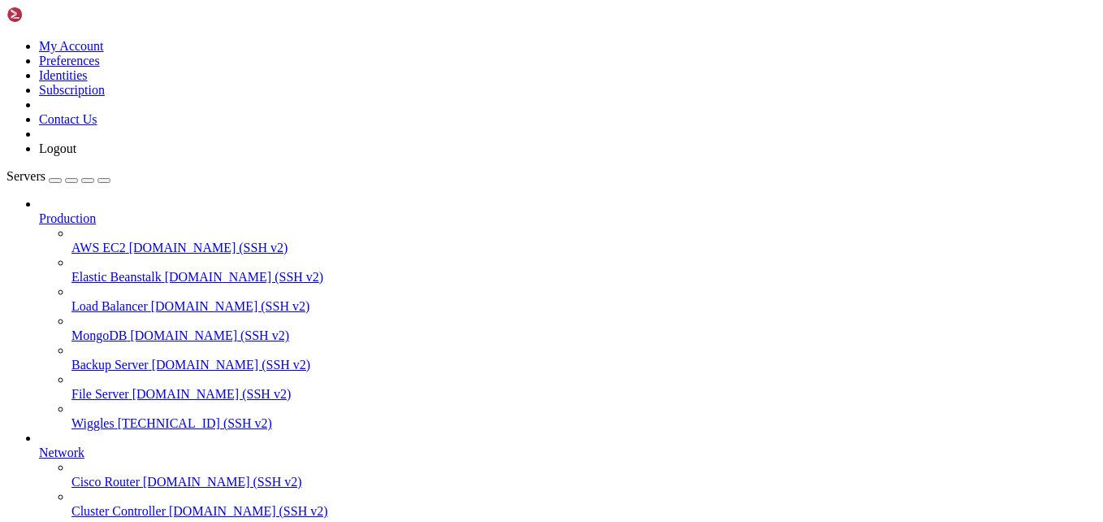
click at [88, 180] on div "button" at bounding box center [88, 180] width 0 height 0
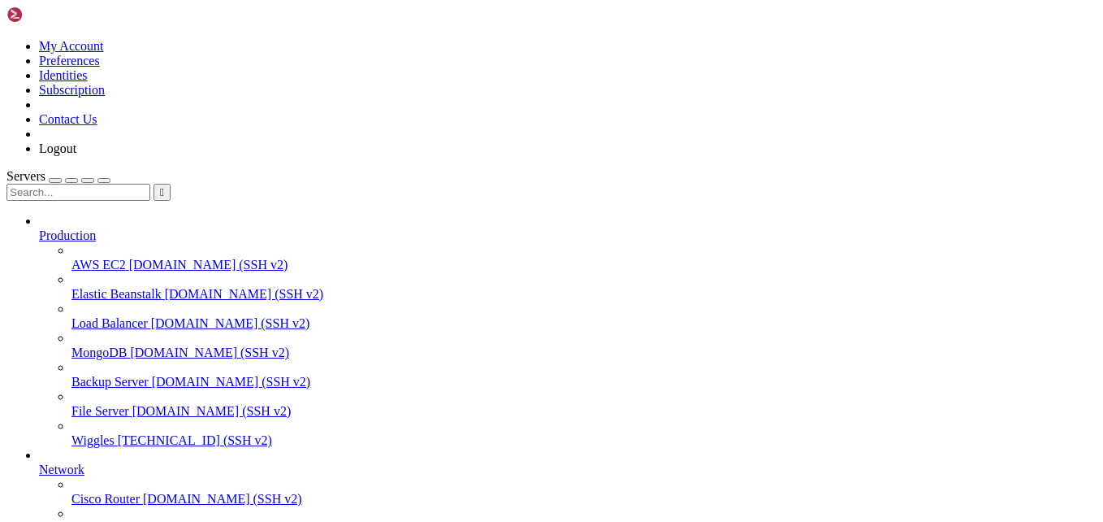
click at [55, 180] on div "button" at bounding box center [55, 180] width 0 height 0
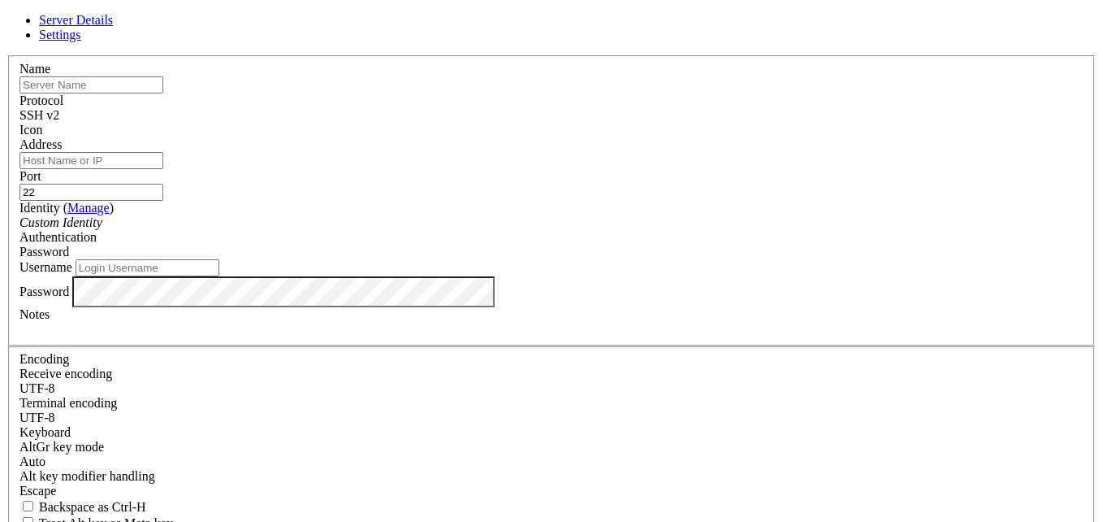
click at [163, 93] on input "text" at bounding box center [92, 84] width 144 height 17
click at [81, 32] on link "Settings" at bounding box center [60, 35] width 42 height 14
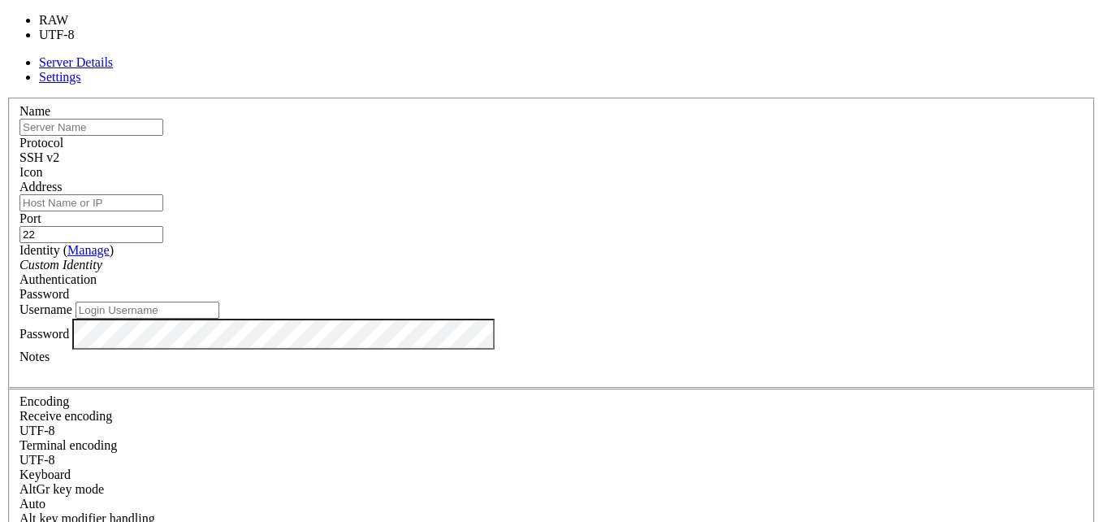
click at [471, 423] on div "UTF-8" at bounding box center [552, 430] width 1064 height 15
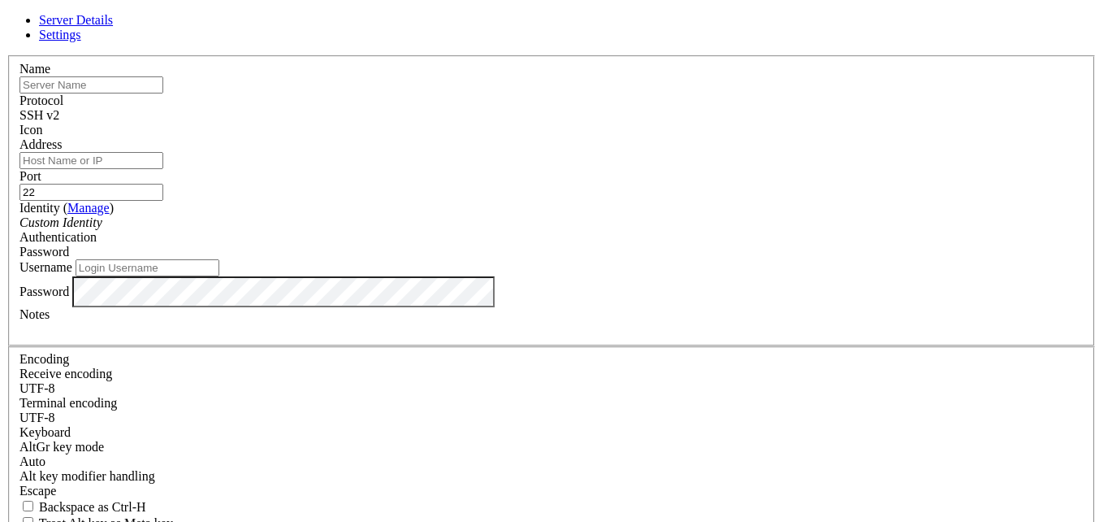
click at [471, 381] on div "UTF-8" at bounding box center [552, 388] width 1064 height 15
click at [473, 410] on div "UTF-8" at bounding box center [552, 417] width 1064 height 15
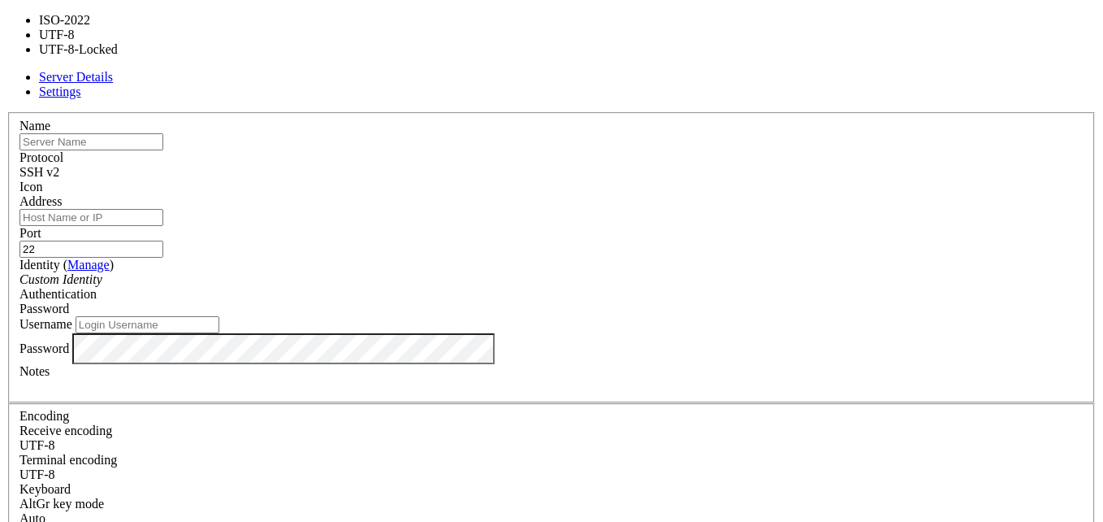
click at [473, 467] on div "UTF-8" at bounding box center [552, 474] width 1064 height 15
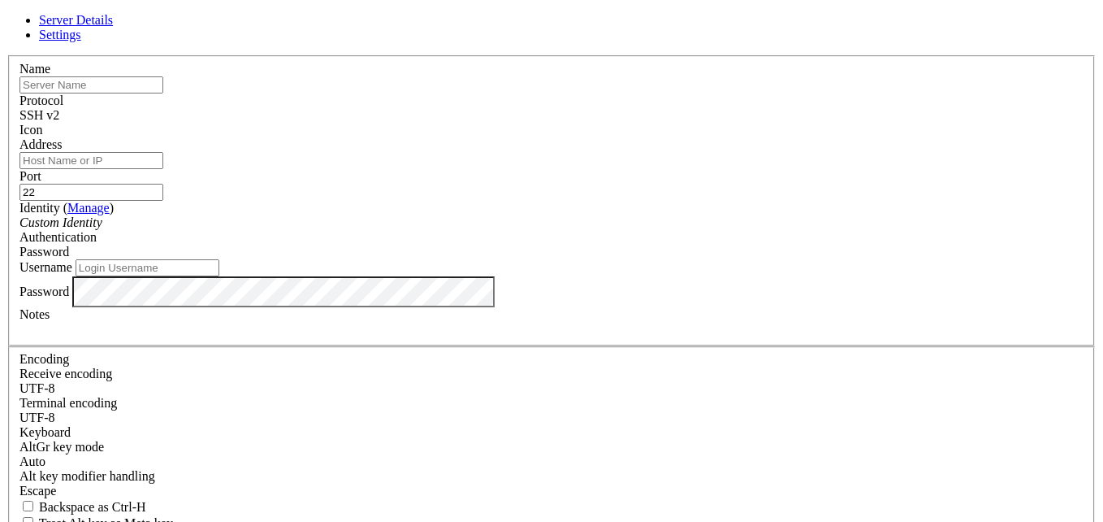
scroll to position [240, 0]
click at [113, 27] on span "Server Details" at bounding box center [76, 20] width 74 height 14
click at [163, 158] on input "Address" at bounding box center [92, 160] width 144 height 17
click at [163, 169] on input "Address" at bounding box center [92, 160] width 144 height 17
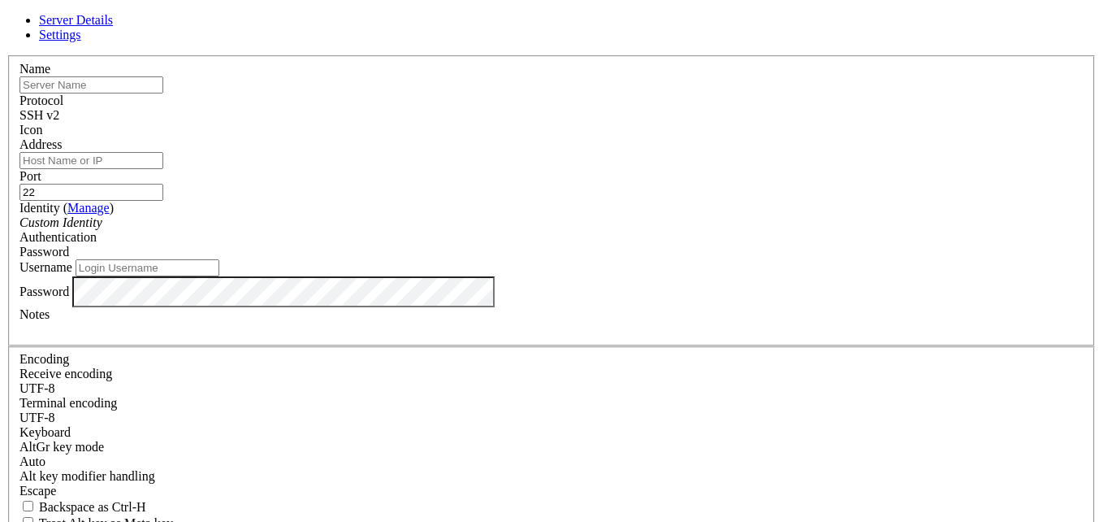
click at [163, 167] on input "Address" at bounding box center [92, 160] width 144 height 17
type input "66.249.74.36"
click at [163, 93] on input "text" at bounding box center [92, 84] width 144 height 17
click at [111, 439] on div "Server Details Settings Name Protocol SSH v2 Icon" at bounding box center [552, 348] width 1090 height 671
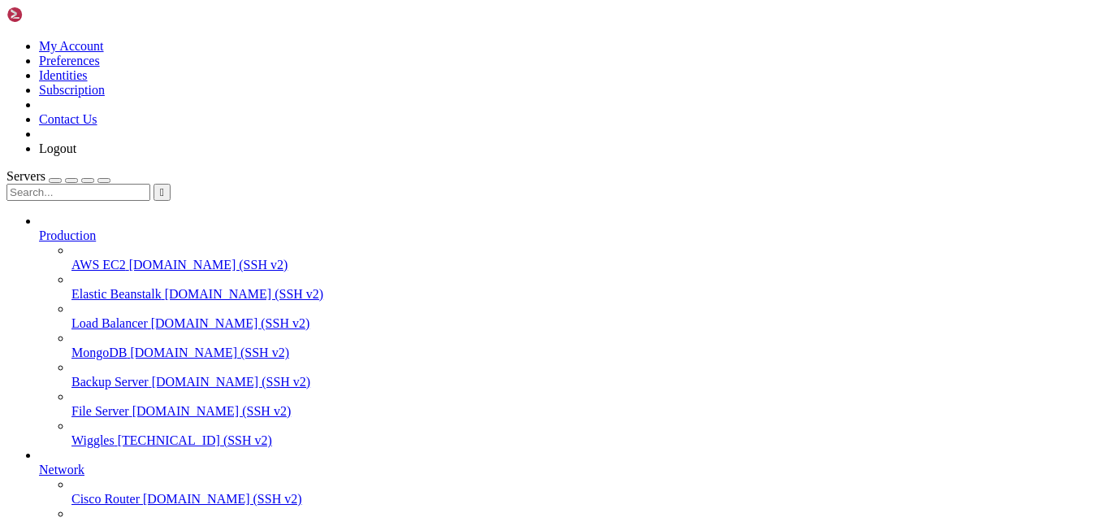
click at [118, 433] on span "66.249.74.36 (SSH v2)" at bounding box center [195, 440] width 154 height 14
click at [91, 433] on span "Wiggles" at bounding box center [93, 440] width 43 height 14
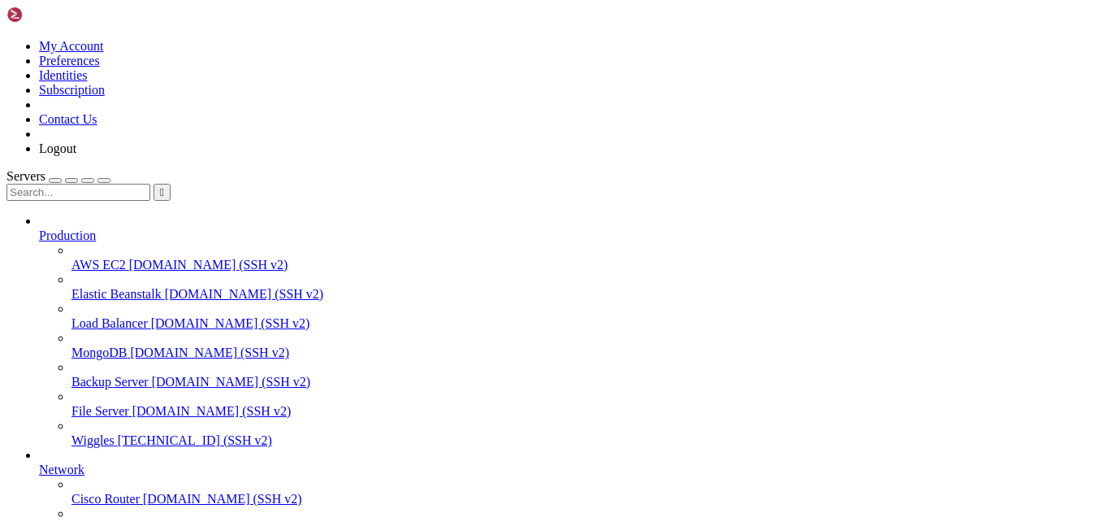
drag, startPoint x: 151, startPoint y: 1065, endPoint x: 8, endPoint y: 931, distance: 196.0
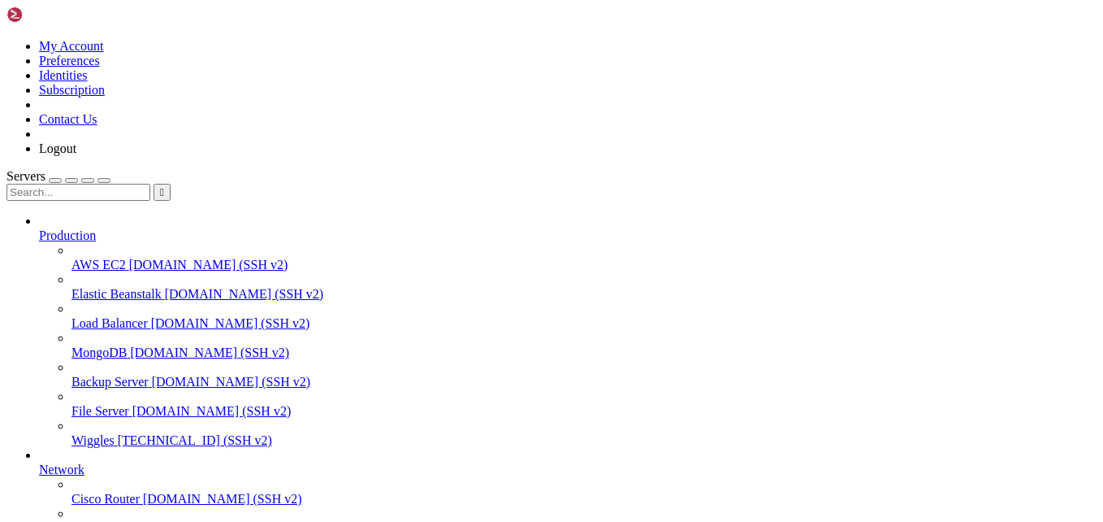
click at [115, 433] on span "Wiggles" at bounding box center [93, 440] width 43 height 14
click at [55, 180] on div "button" at bounding box center [55, 180] width 0 height 0
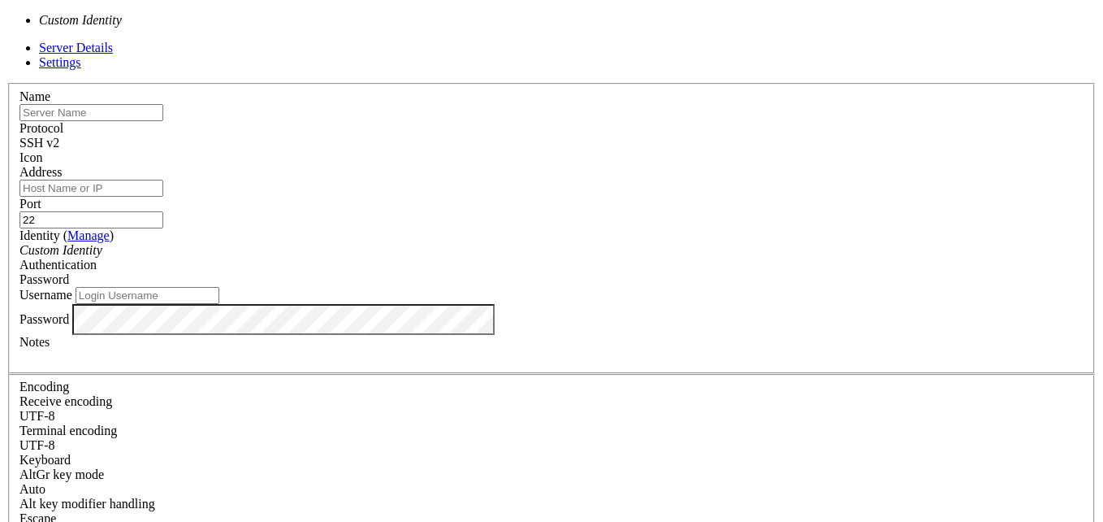
click at [102, 243] on icon "Custom Identity" at bounding box center [61, 250] width 83 height 14
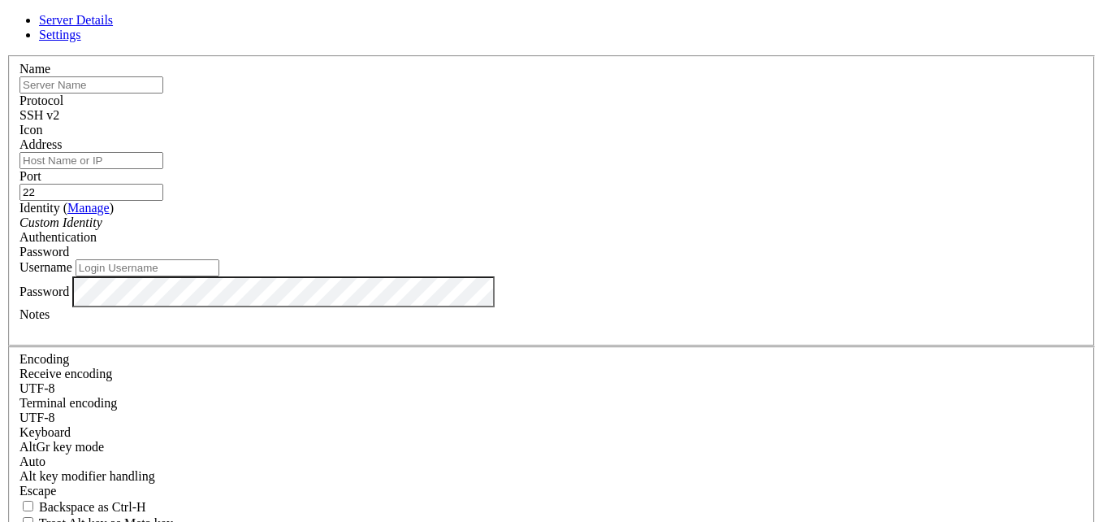
click at [7, 55] on icon at bounding box center [7, 55] width 0 height 0
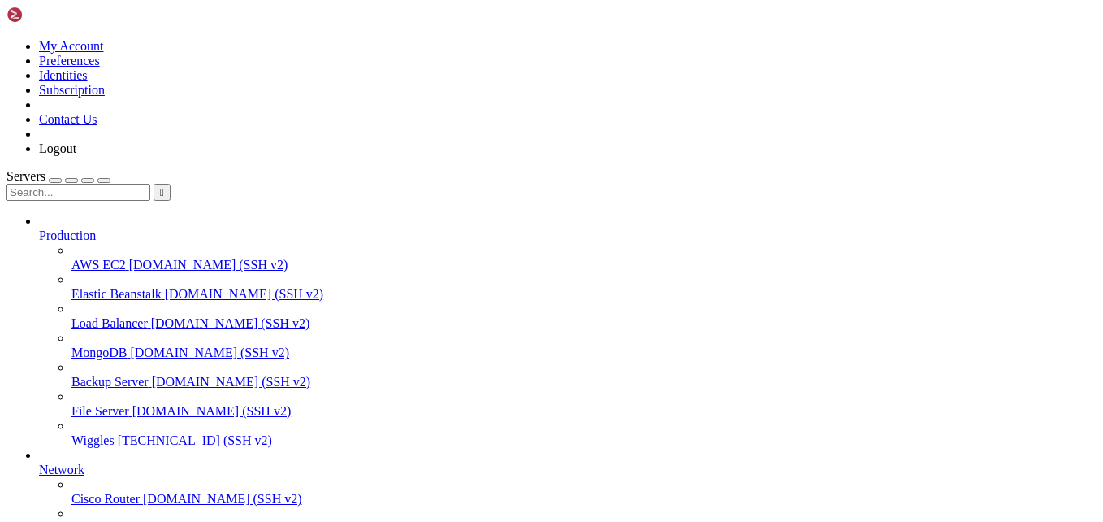
click at [55, 180] on div "button" at bounding box center [55, 180] width 0 height 0
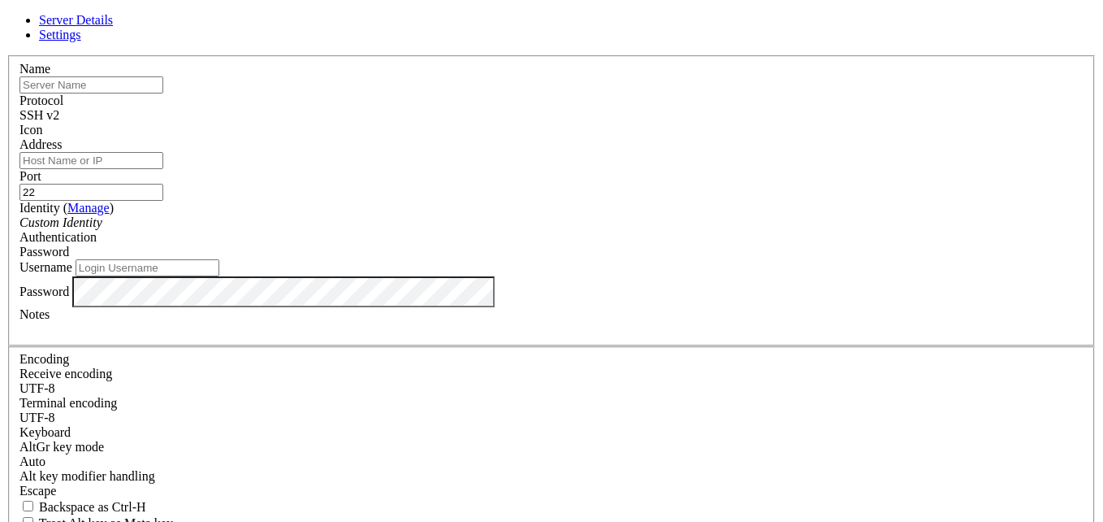
click at [163, 169] on input "Address" at bounding box center [92, 160] width 144 height 17
paste input "test.rebex.net:22"
type input "test.rebex.net:22"
click at [219, 276] on input "Username" at bounding box center [148, 267] width 144 height 17
type input "demo"
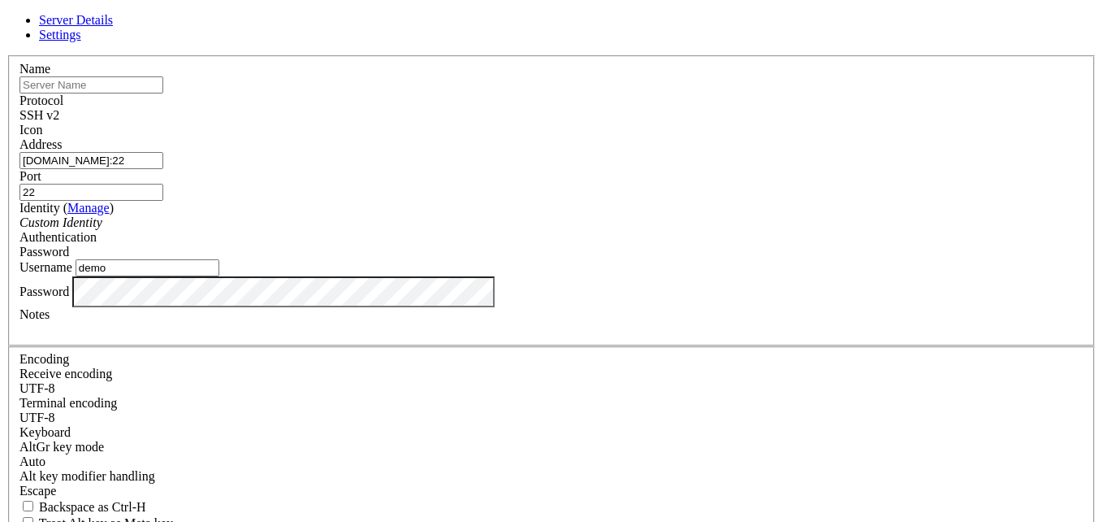
click at [661, 253] on div "Authentication Password" at bounding box center [552, 244] width 1064 height 29
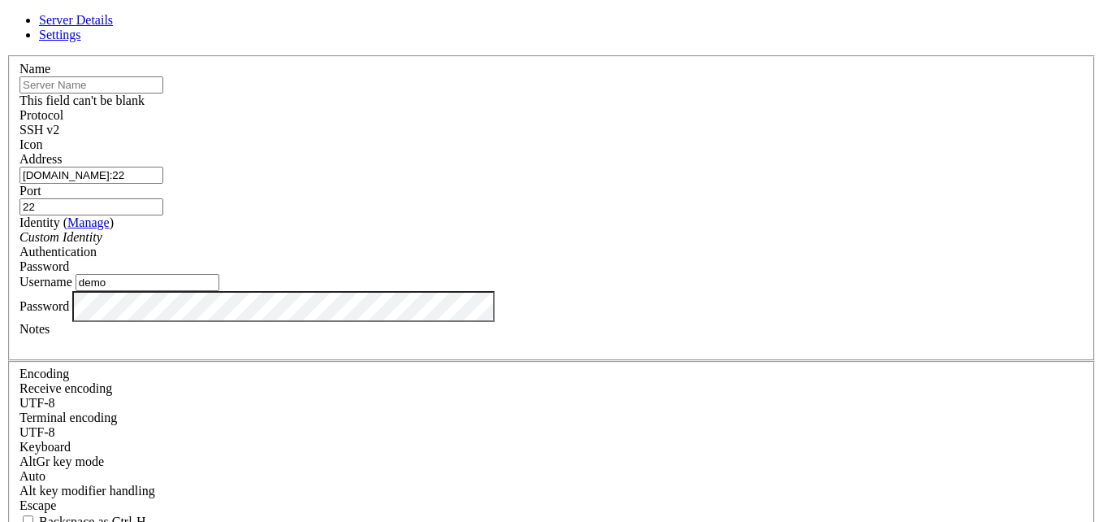
click at [163, 198] on input "22" at bounding box center [92, 206] width 144 height 17
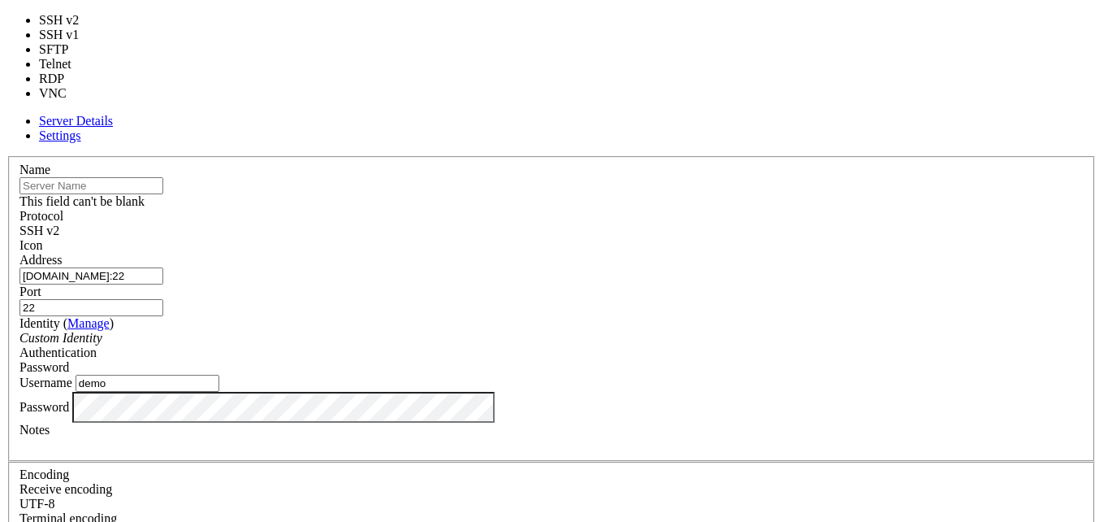
click at [643, 223] on div "SSH v2" at bounding box center [552, 230] width 1064 height 15
click at [648, 223] on div "SSH v2" at bounding box center [552, 230] width 1064 height 15
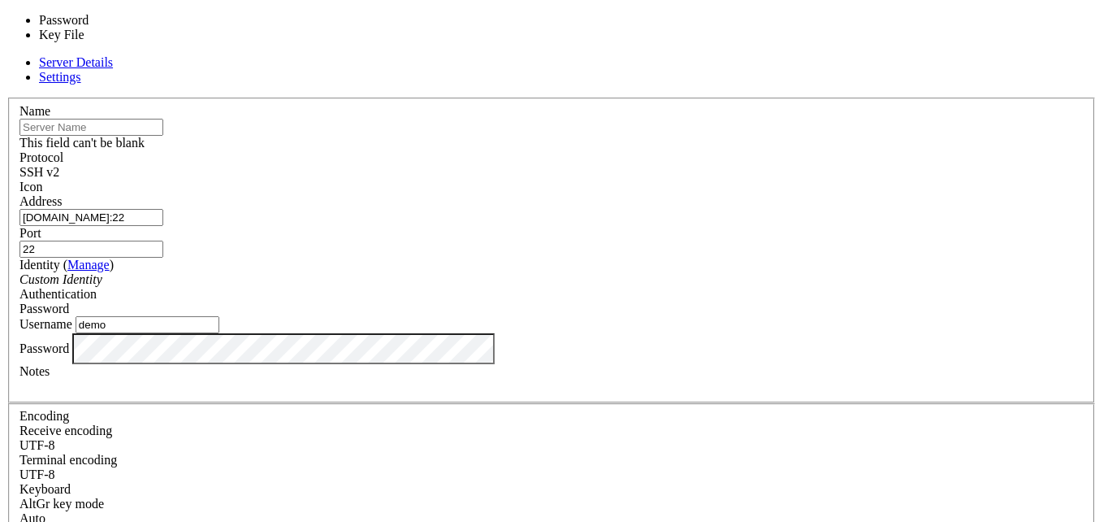
click at [686, 301] on div "Password" at bounding box center [552, 308] width 1064 height 15
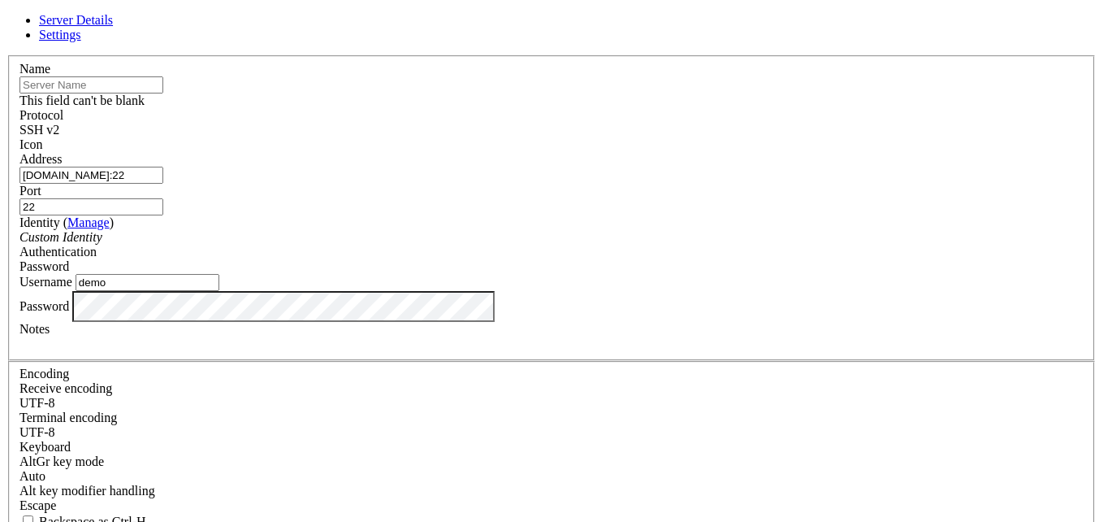
click at [686, 259] on div "Password" at bounding box center [552, 266] width 1064 height 15
click at [163, 93] on input "text" at bounding box center [92, 84] width 144 height 17
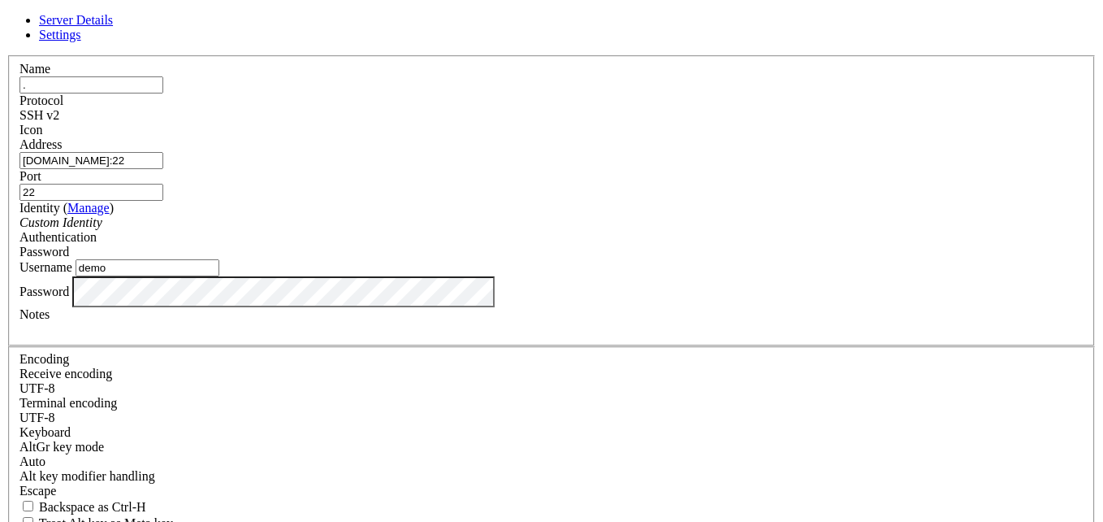
type input "."
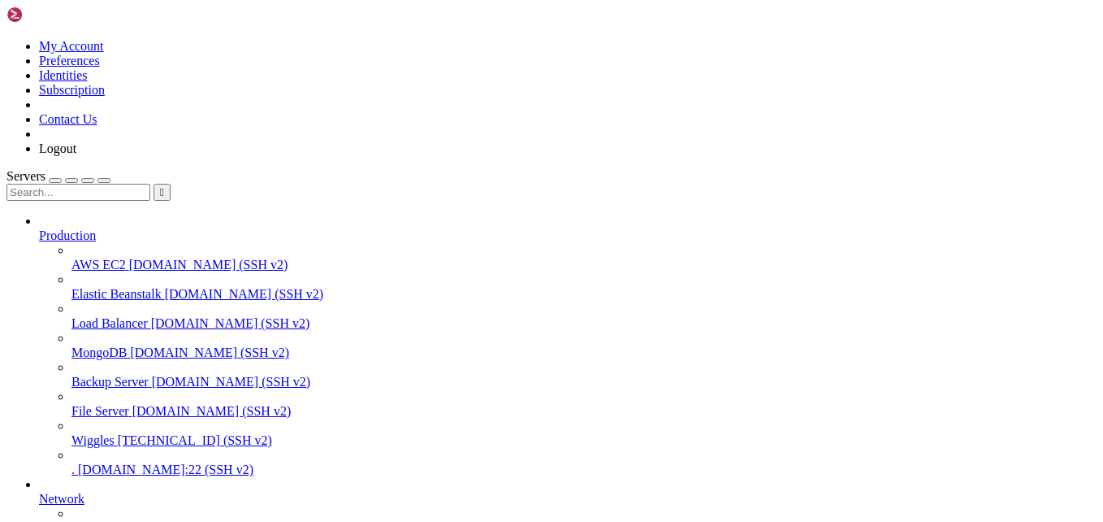
click at [75, 466] on span "." at bounding box center [73, 469] width 3 height 14
